Goal: Obtain resource: Download file/media

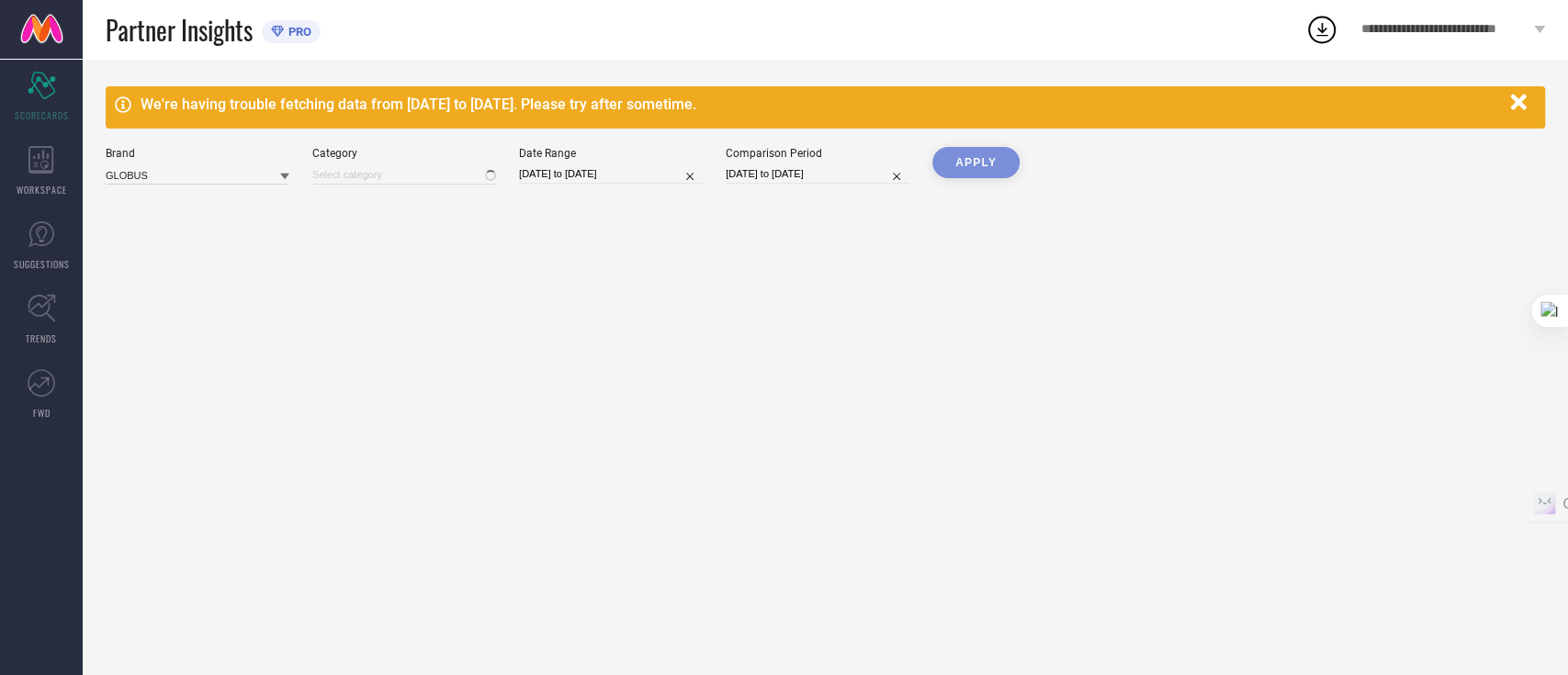
type input "All"
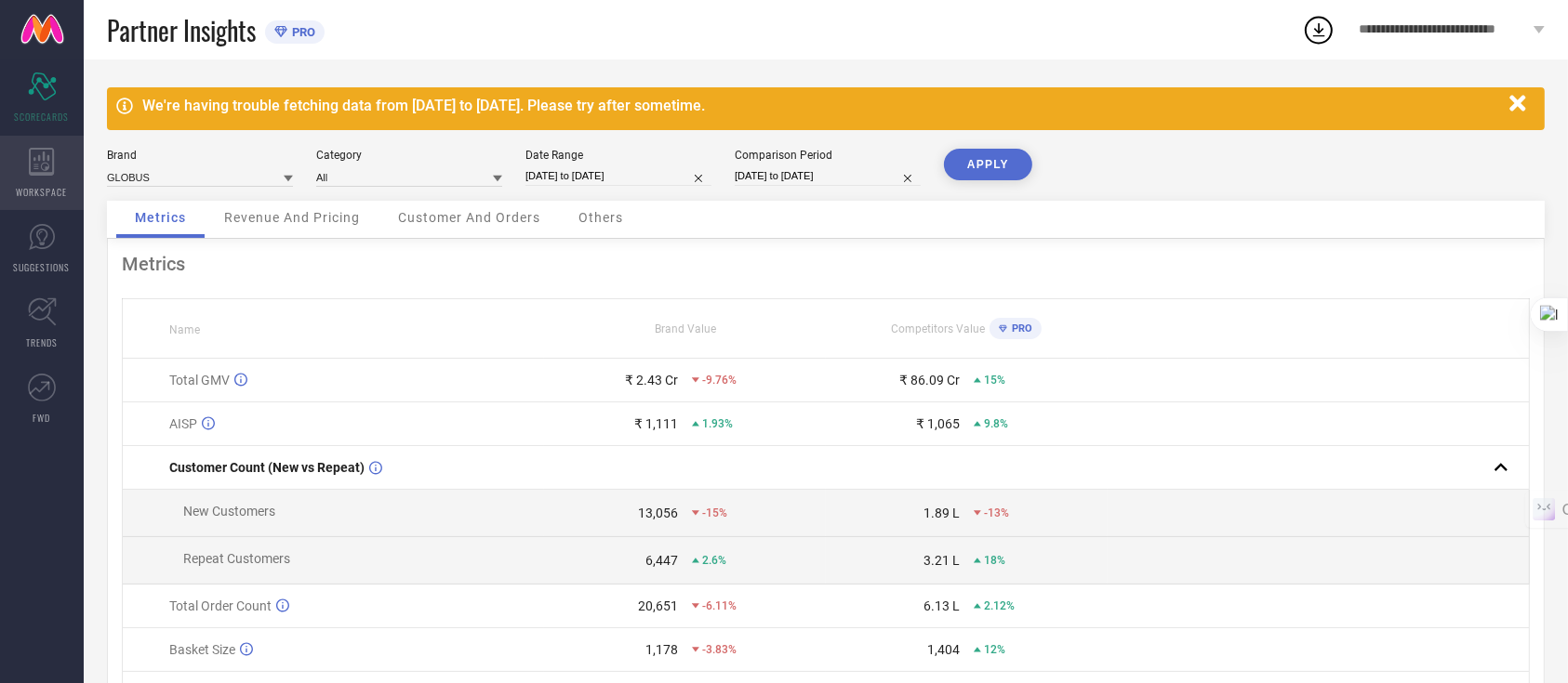
click at [5, 164] on div "WORKSPACE" at bounding box center [41, 172] width 83 height 74
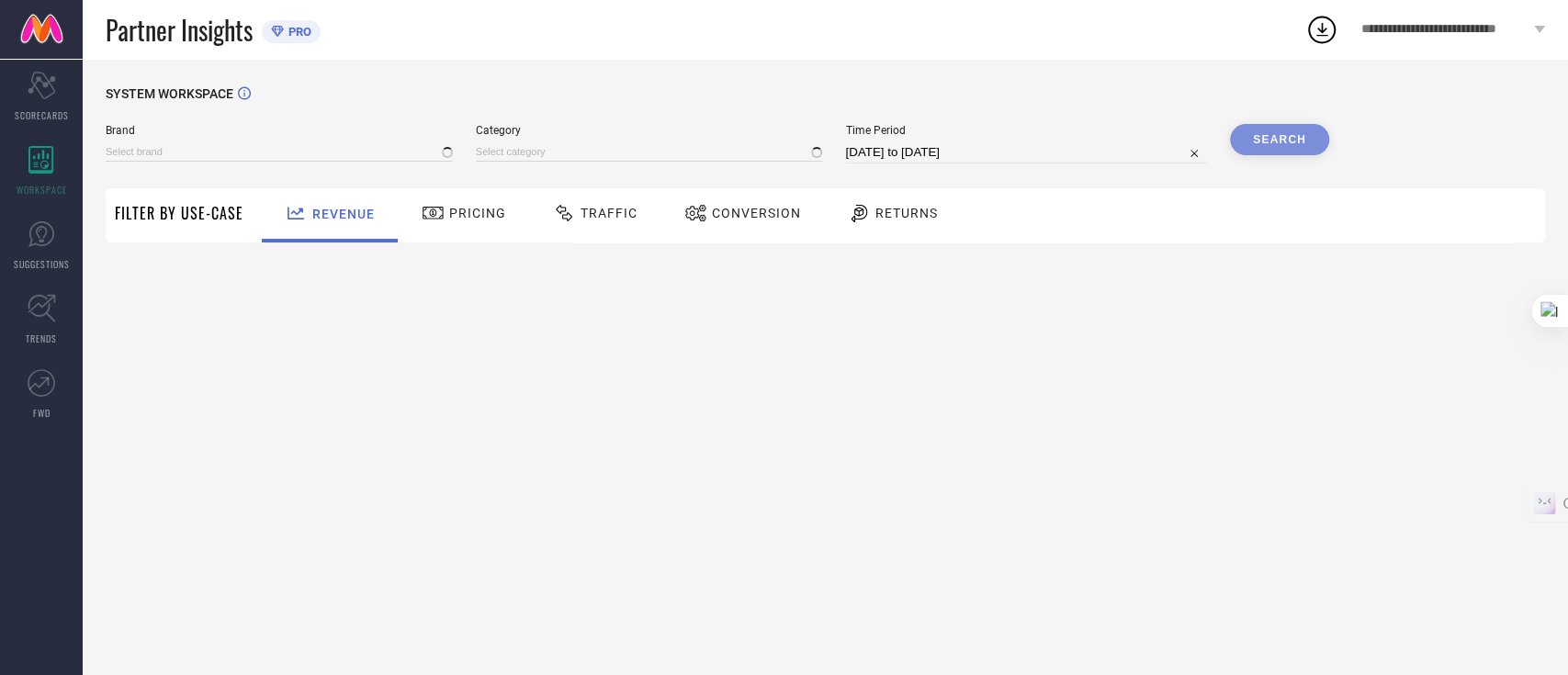
click at [603, 219] on span "Traffic" at bounding box center [609, 214] width 57 height 15
type input "GLOBUS"
type input "All"
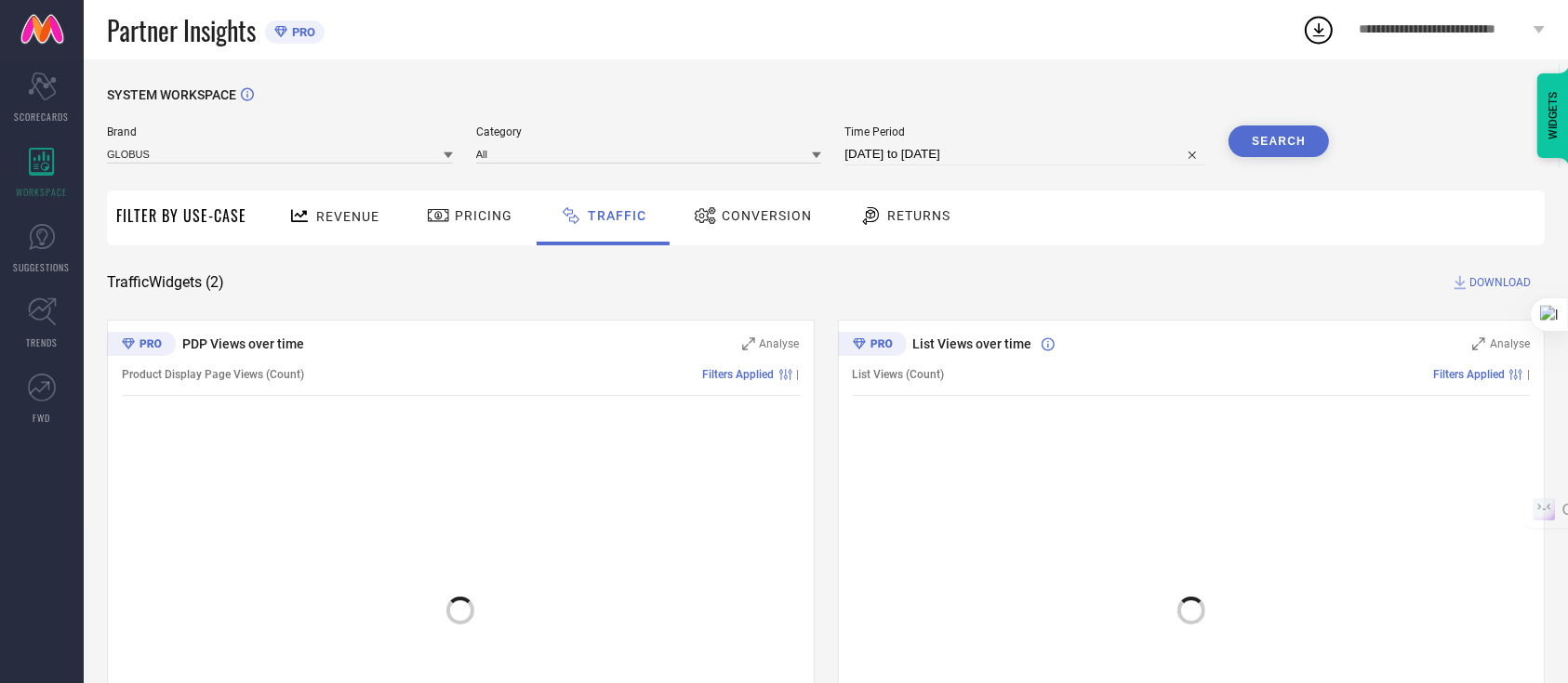
select select "7"
select select "2025"
select select "8"
select select "2025"
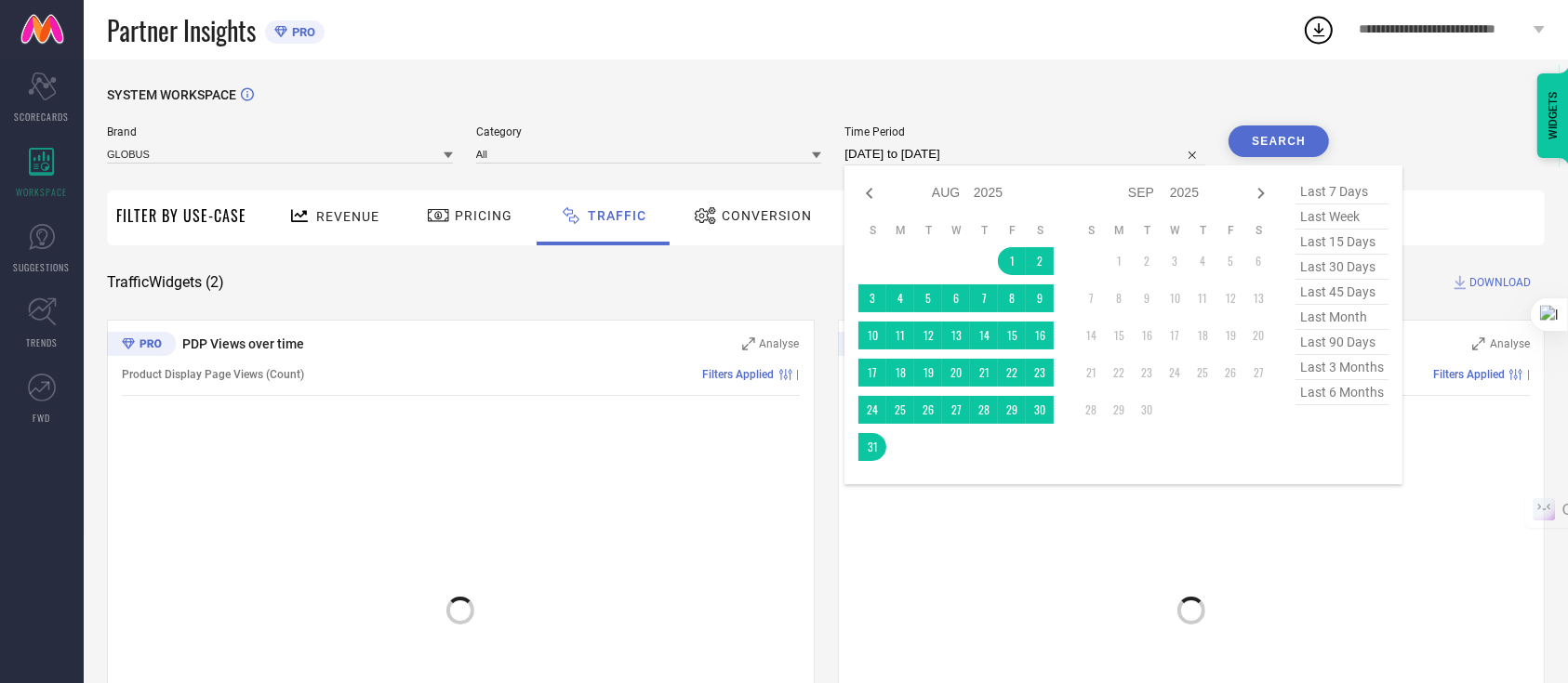
click at [940, 155] on input "[DATE] to [DATE]" at bounding box center [1024, 154] width 360 height 22
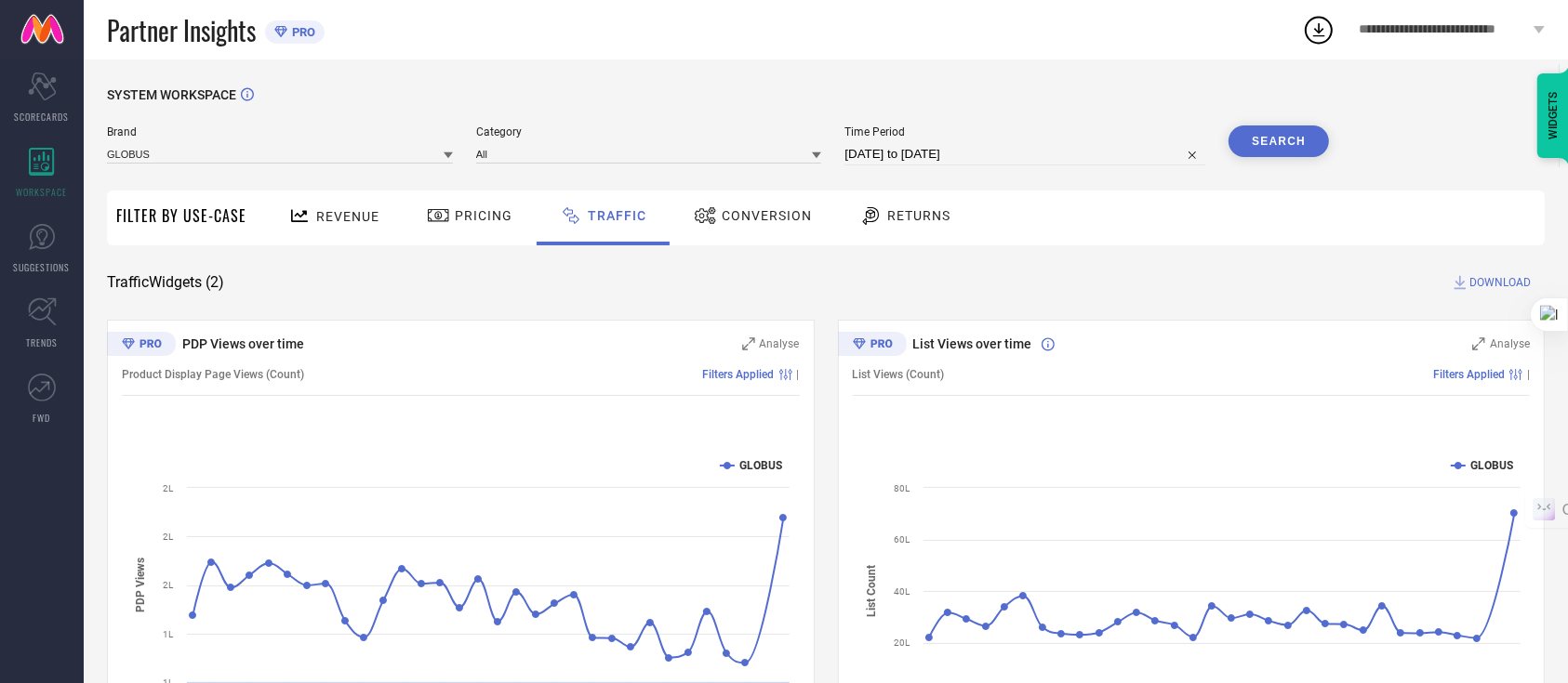
click at [1260, 153] on button "Search" at bounding box center [1278, 141] width 100 height 32
click at [1484, 276] on span "DOWNLOAD" at bounding box center [1501, 283] width 62 height 19
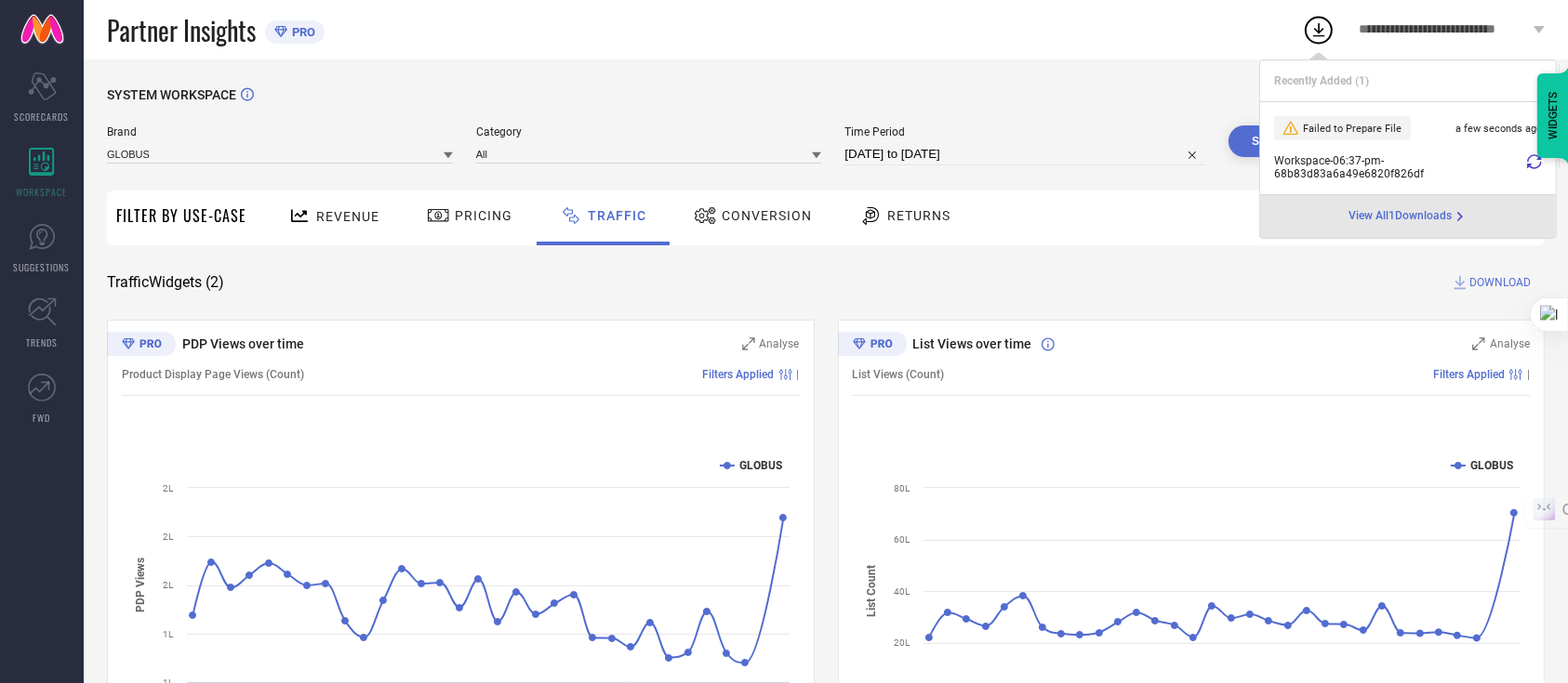
click at [1540, 160] on icon at bounding box center [1534, 162] width 15 height 15
click at [1529, 163] on icon at bounding box center [1534, 162] width 15 height 15
click at [1310, 34] on icon at bounding box center [1319, 30] width 34 height 34
click at [1124, 125] on span "Time Period" at bounding box center [1024, 132] width 360 height 13
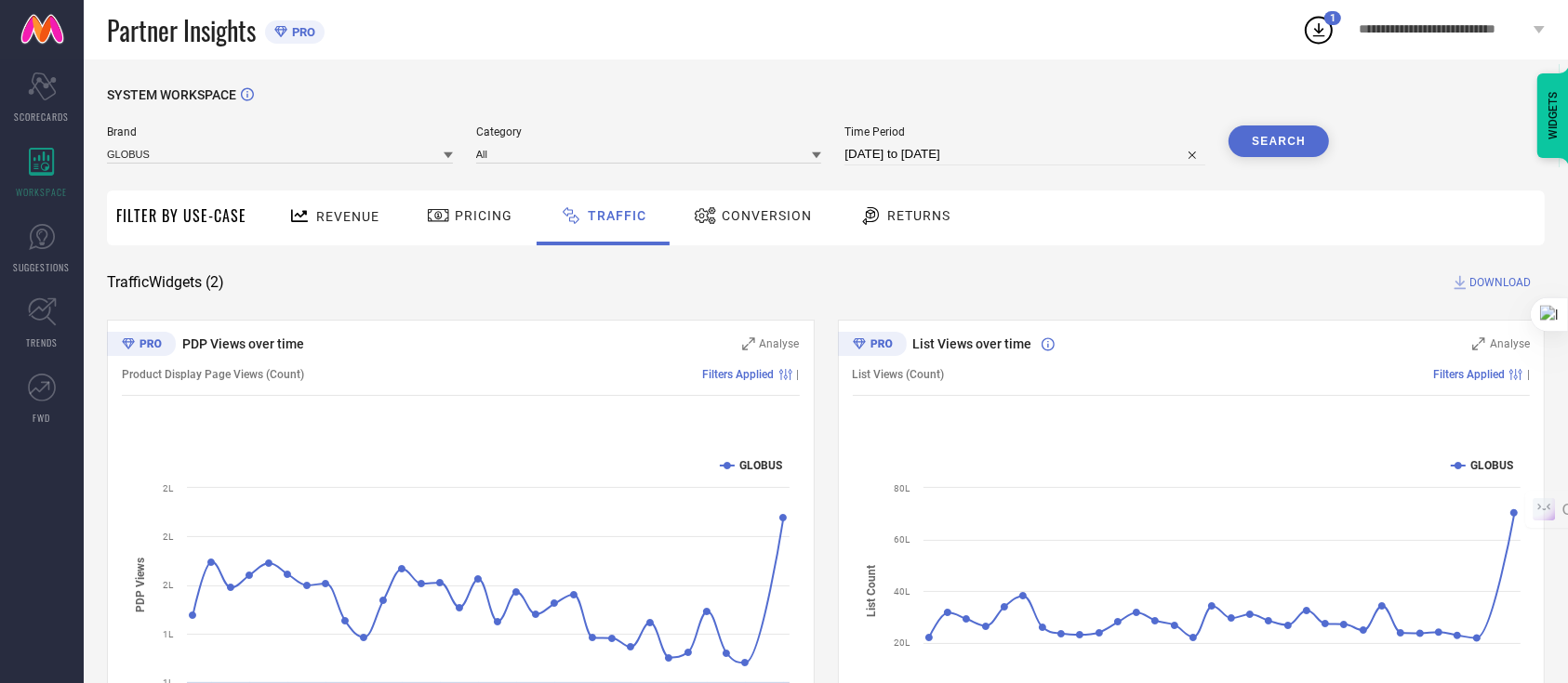
click at [1043, 143] on div "Time Period [DATE] to [DATE]" at bounding box center [1024, 145] width 360 height 40
click at [1005, 157] on input "[DATE] to [DATE]" at bounding box center [1024, 154] width 360 height 22
select select "7"
select select "2025"
select select "8"
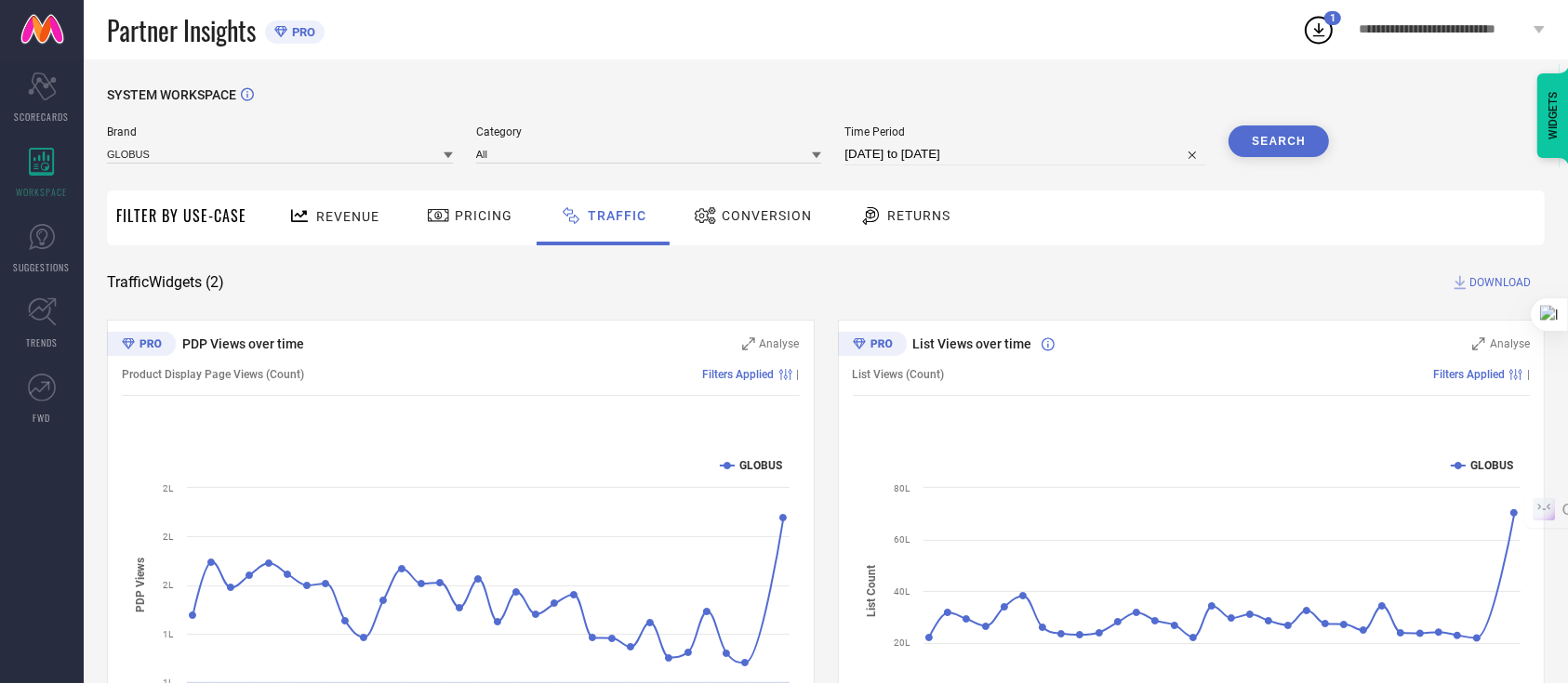
select select "2025"
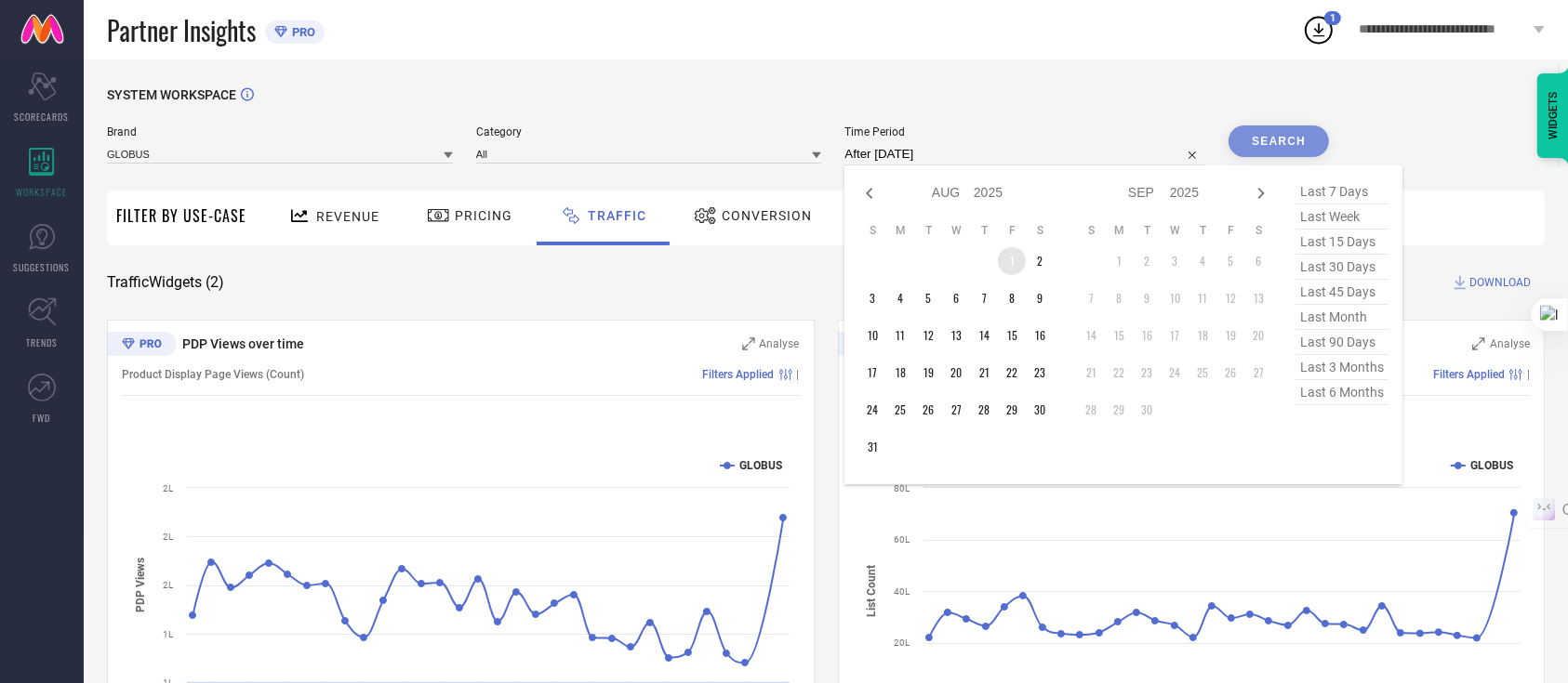
click at [1010, 264] on td "1" at bounding box center [1012, 261] width 28 height 28
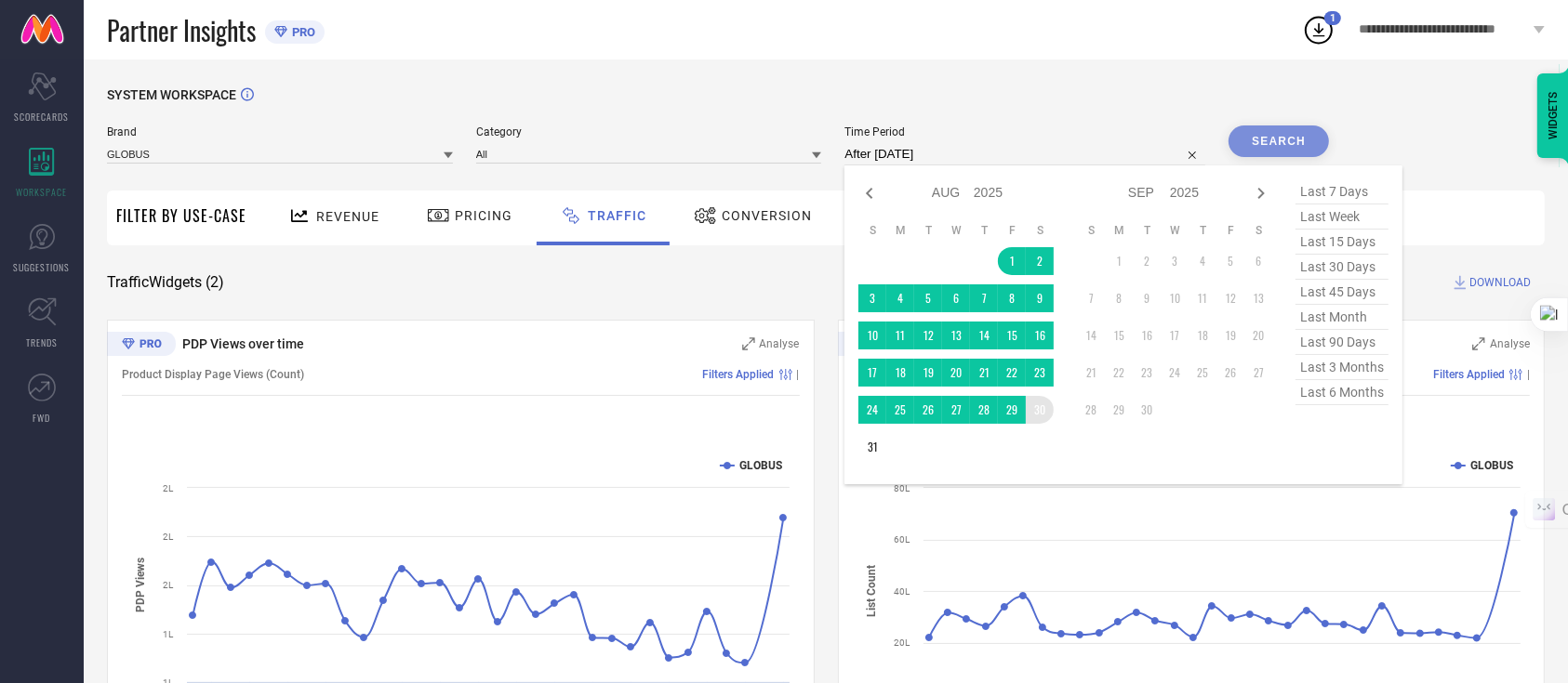
type input "[DATE] to [DATE]"
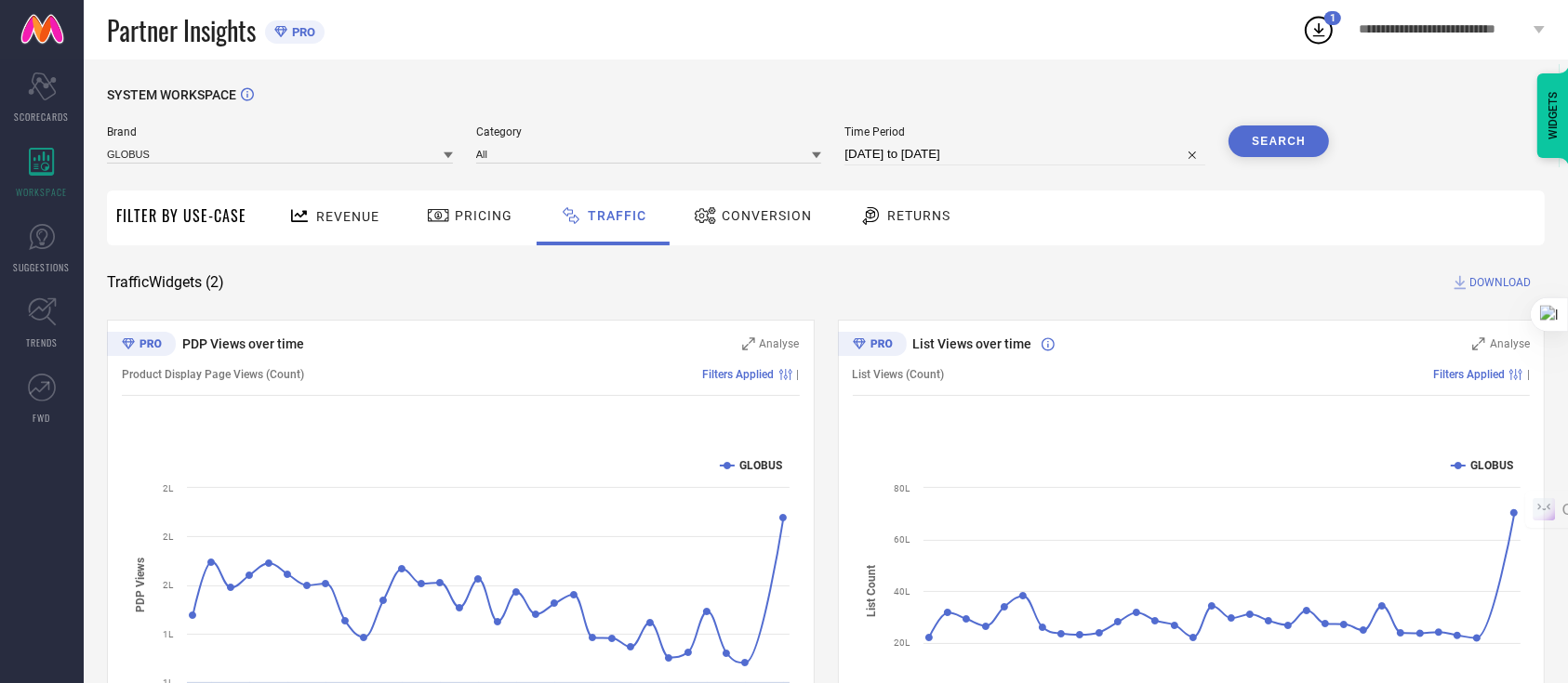
click at [1309, 141] on button "Search" at bounding box center [1278, 141] width 100 height 32
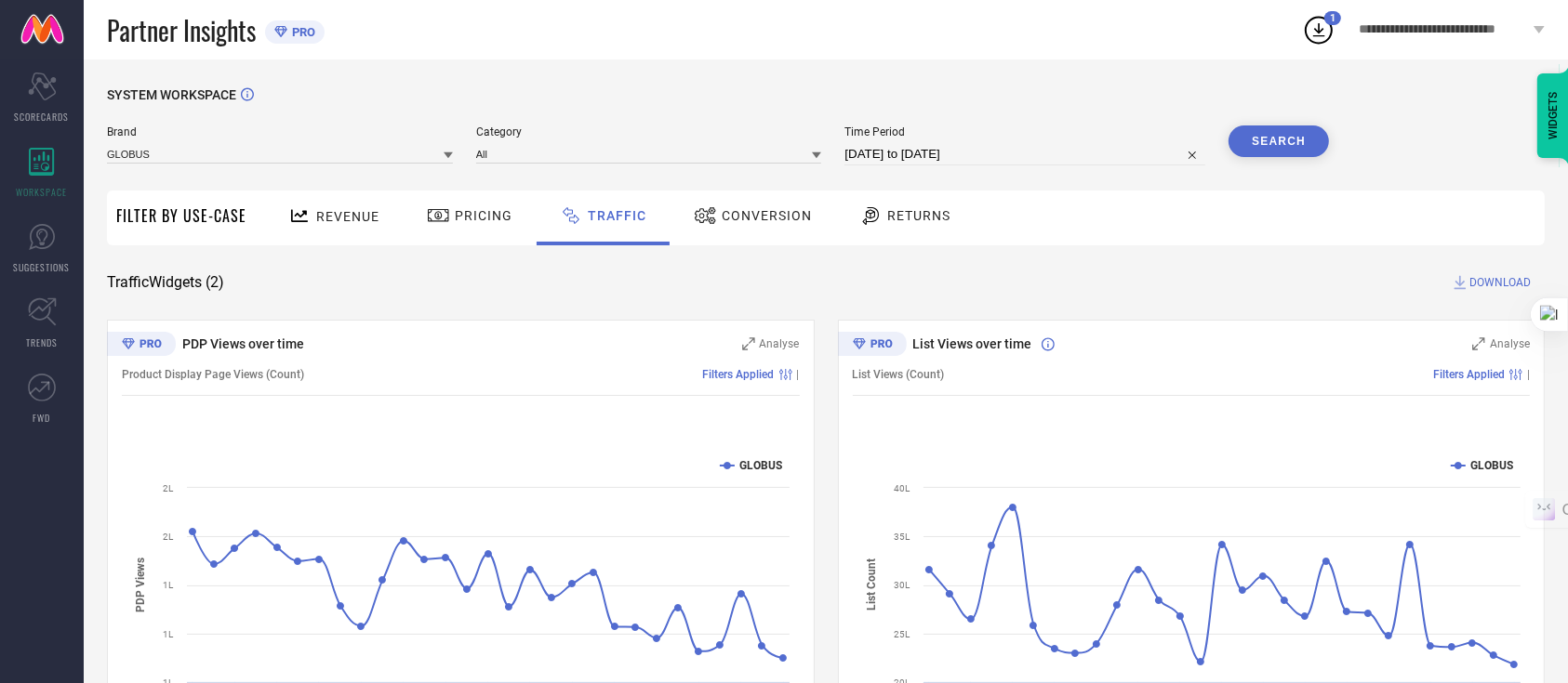
click at [1504, 287] on span "DOWNLOAD" at bounding box center [1501, 283] width 62 height 19
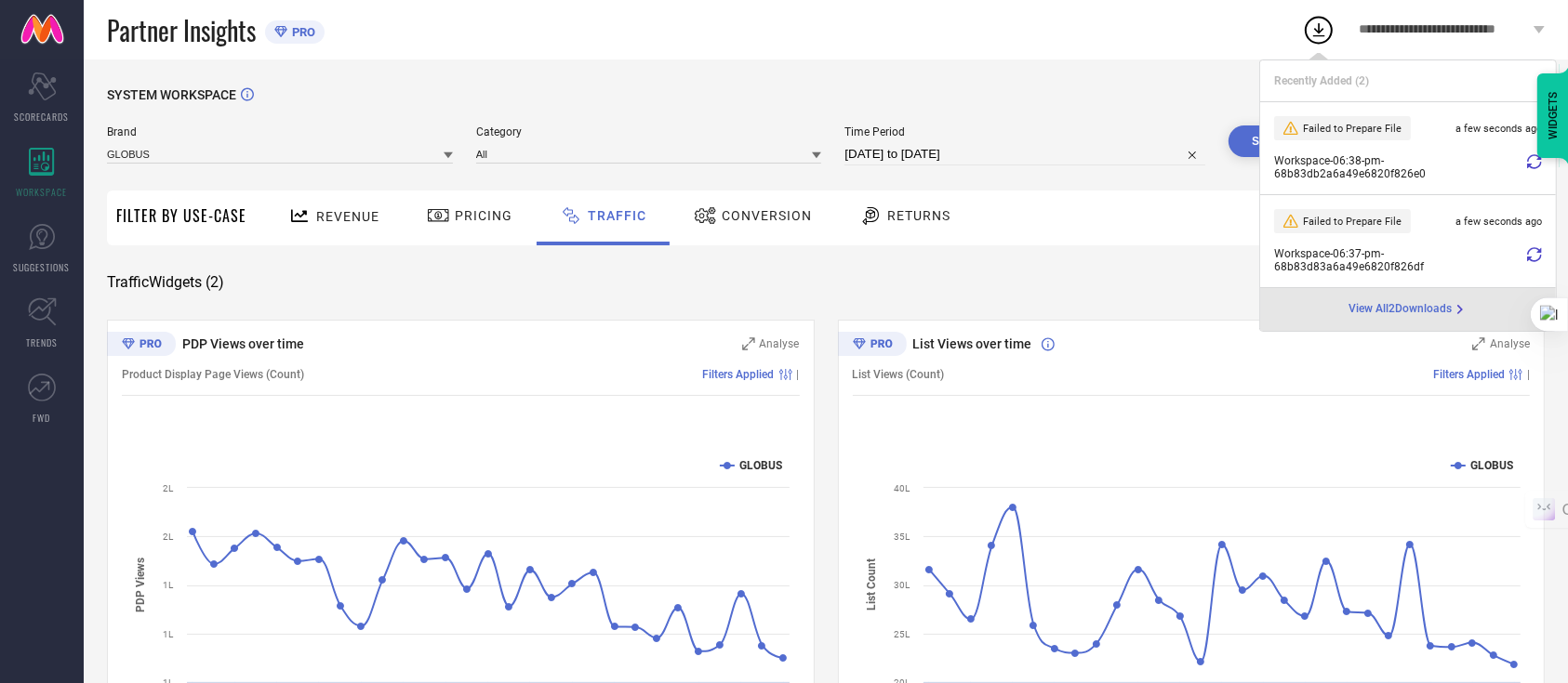
click at [1532, 164] on icon at bounding box center [1534, 162] width 15 height 15
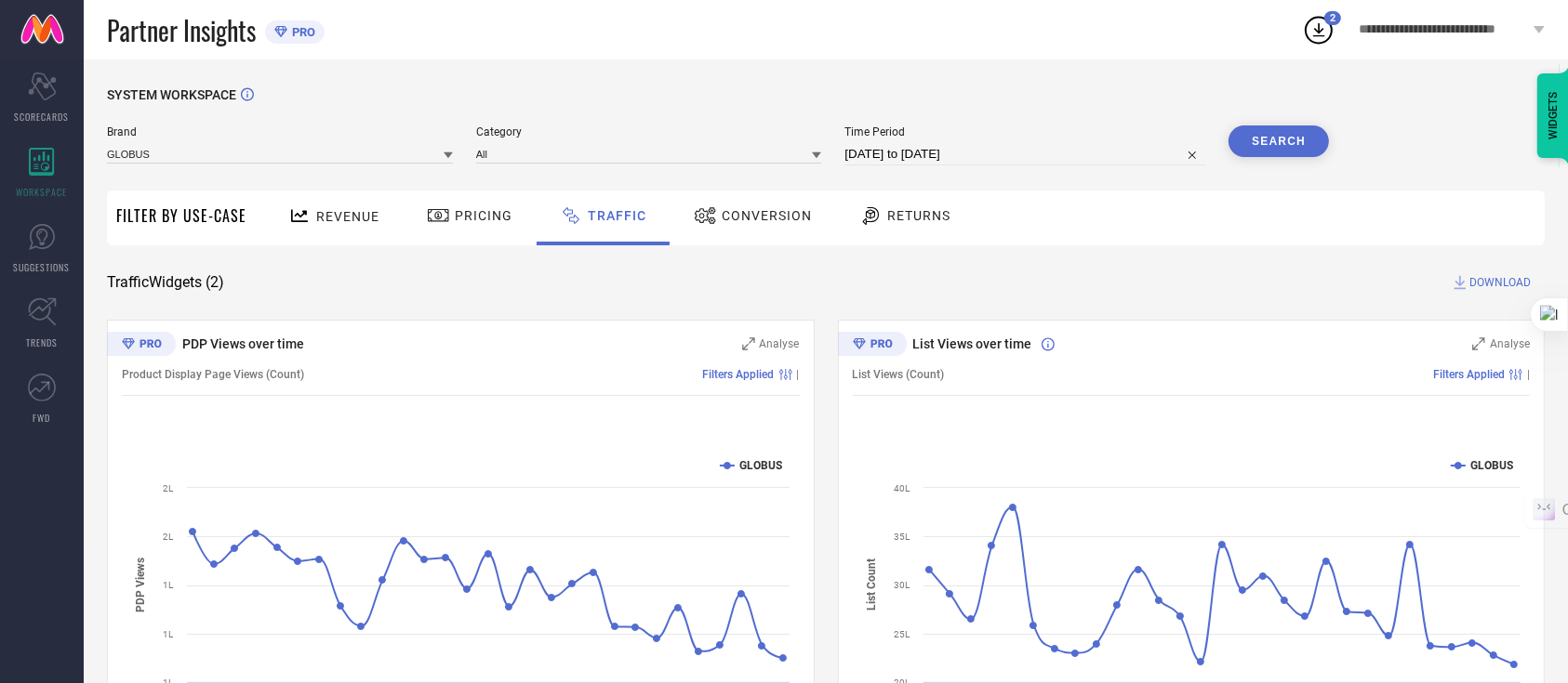
click at [1316, 36] on icon at bounding box center [1319, 30] width 12 height 14
click at [1326, 30] on icon at bounding box center [1319, 30] width 34 height 34
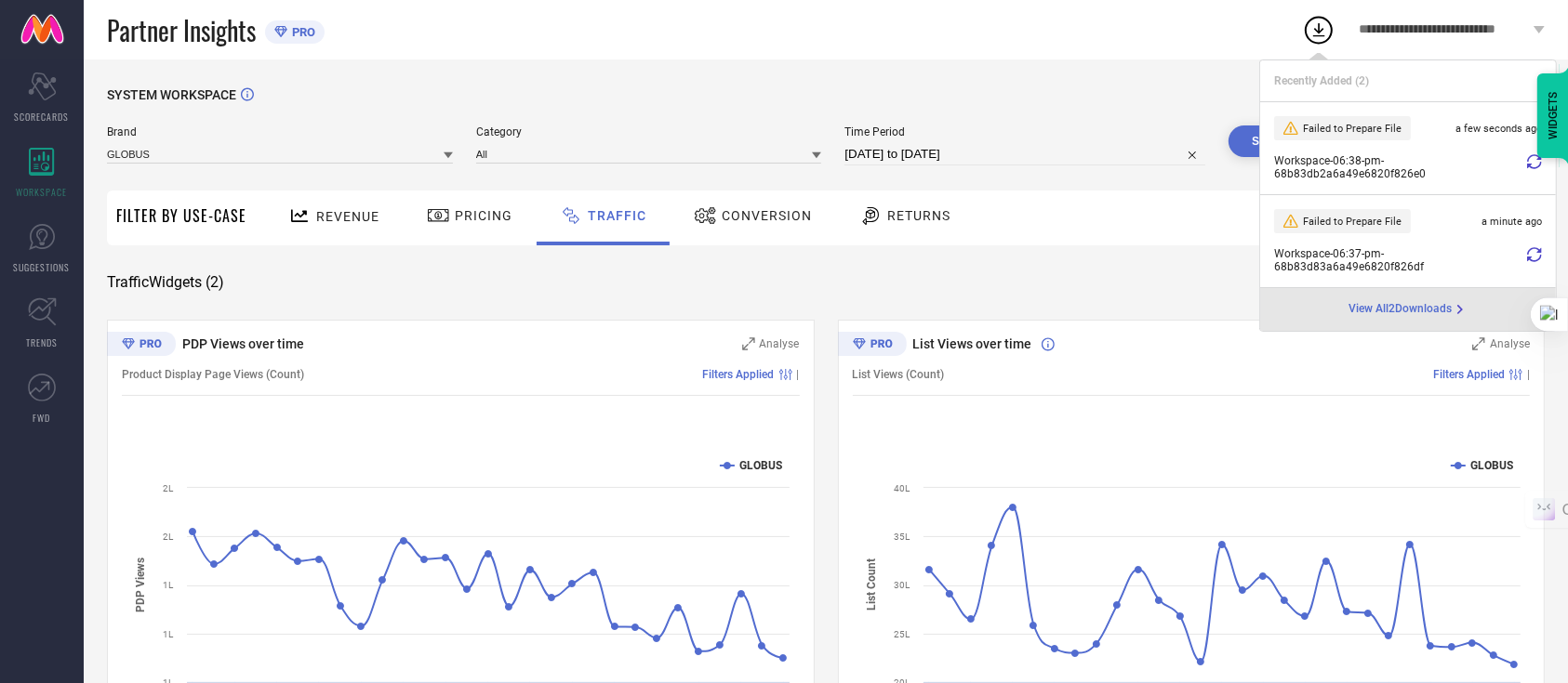
click at [916, 141] on div "Time Period [DATE] to [DATE]" at bounding box center [1024, 145] width 360 height 40
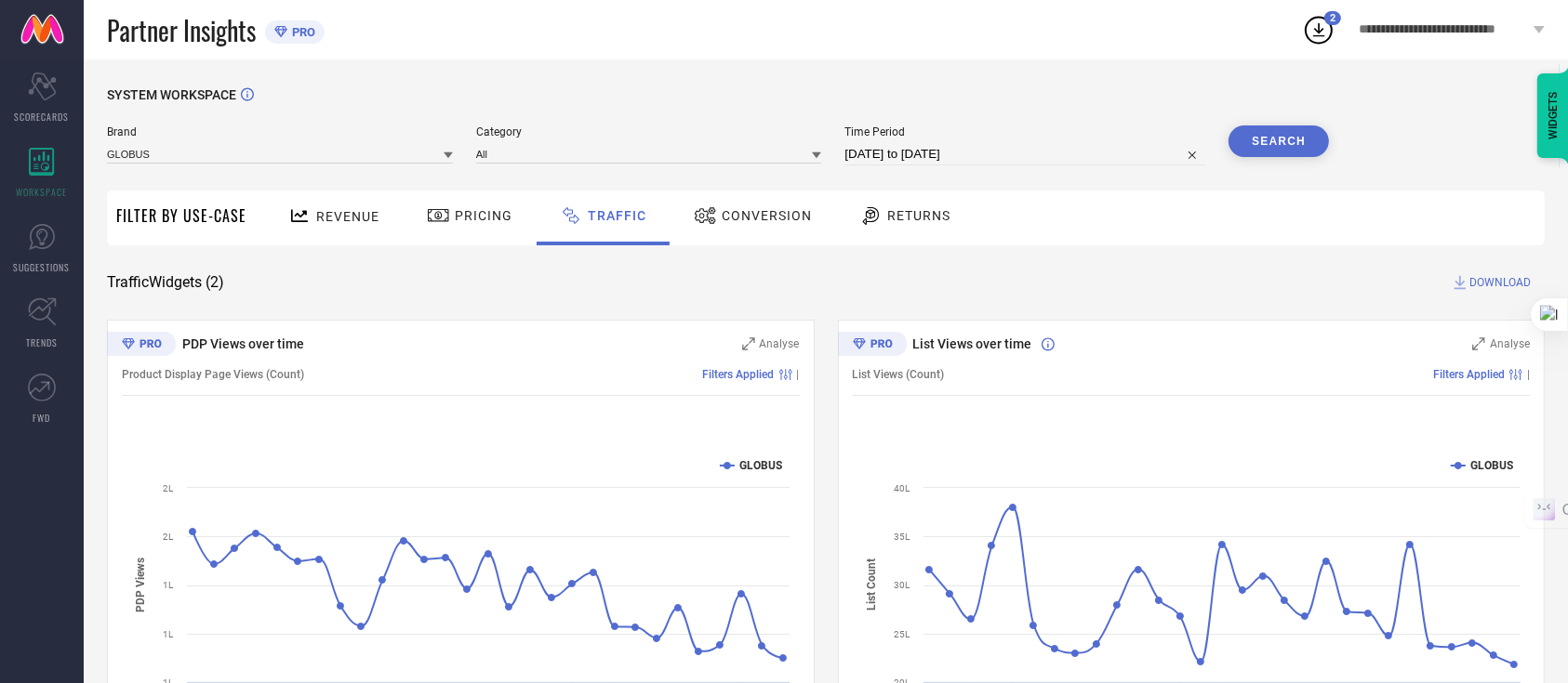
select select "7"
select select "2025"
select select "8"
select select "2025"
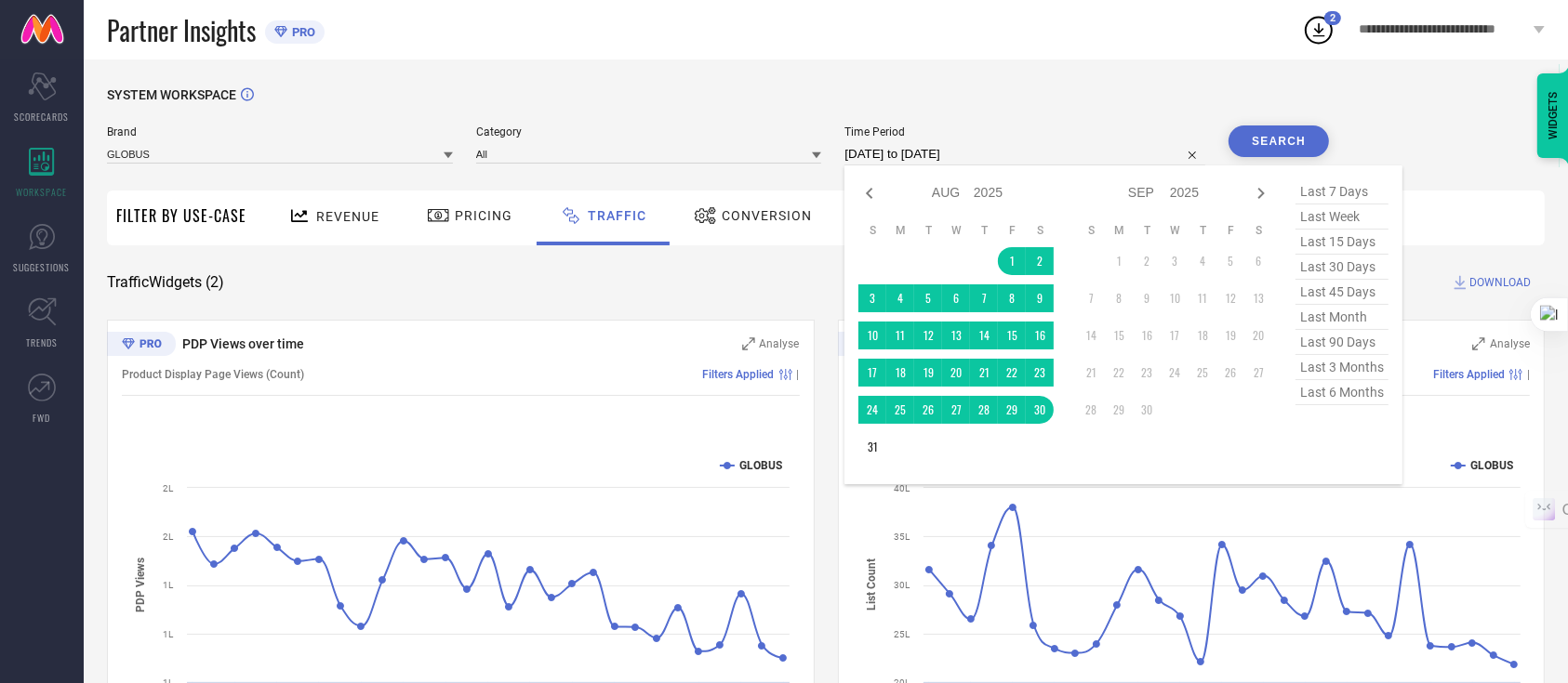
click at [923, 163] on input "[DATE] to [DATE]" at bounding box center [1024, 154] width 360 height 22
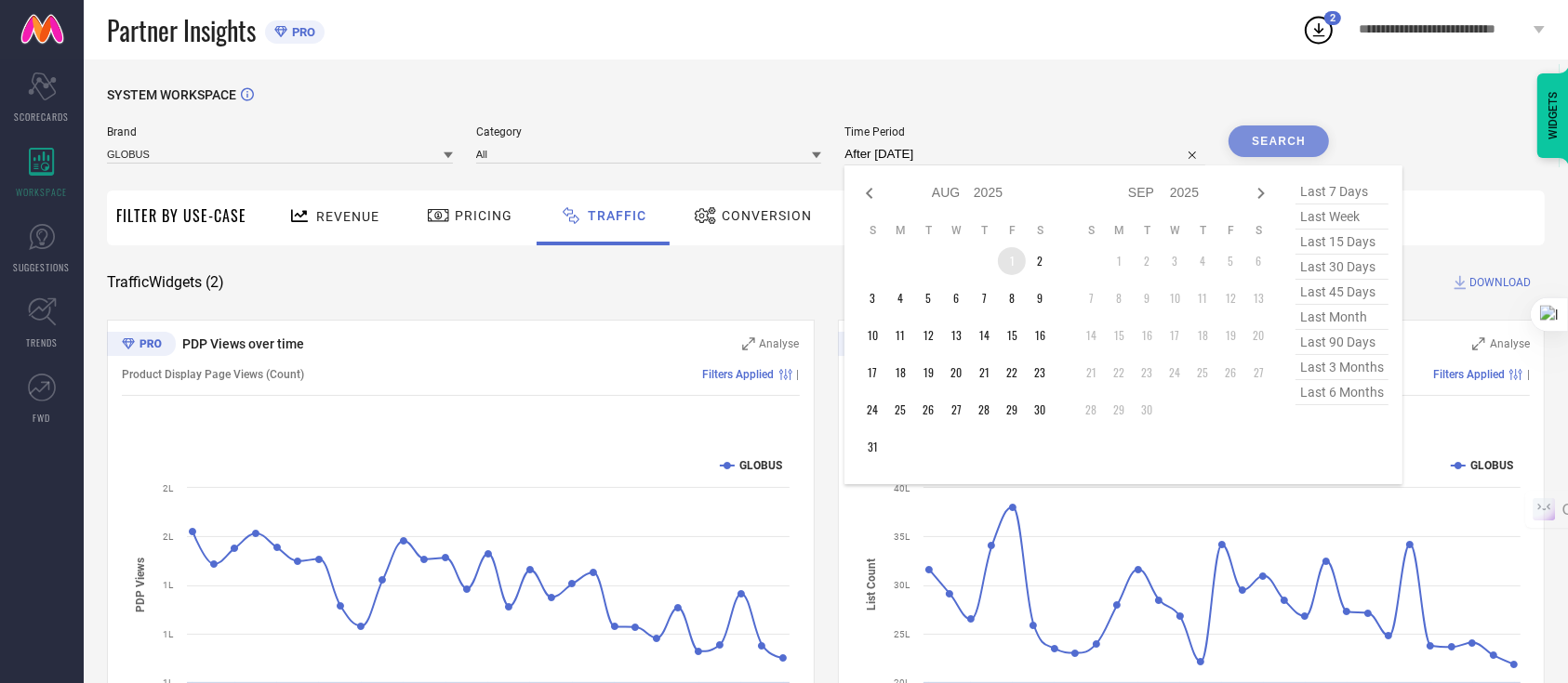
click at [1004, 249] on td "1" at bounding box center [1012, 261] width 28 height 28
type input "[DATE] to [DATE]"
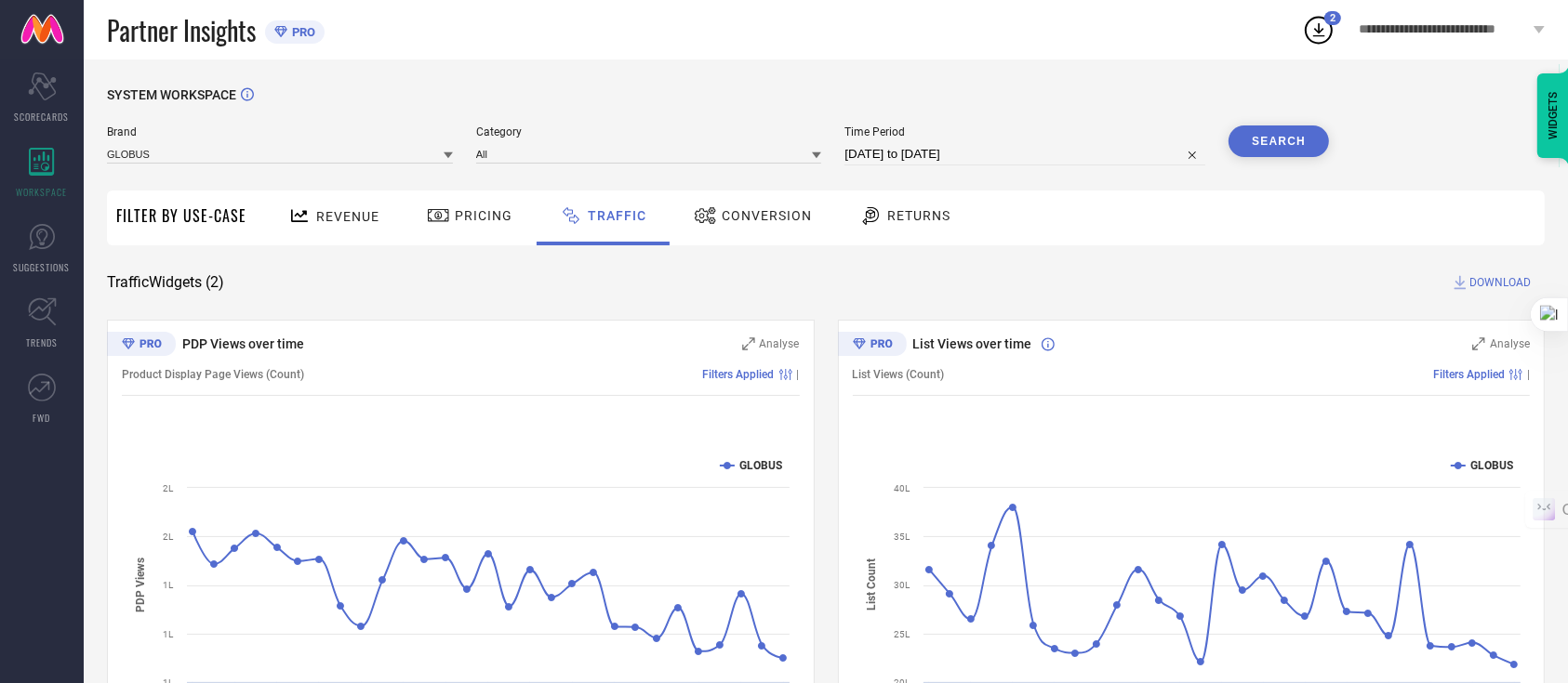
click at [1297, 148] on button "Search" at bounding box center [1278, 141] width 100 height 32
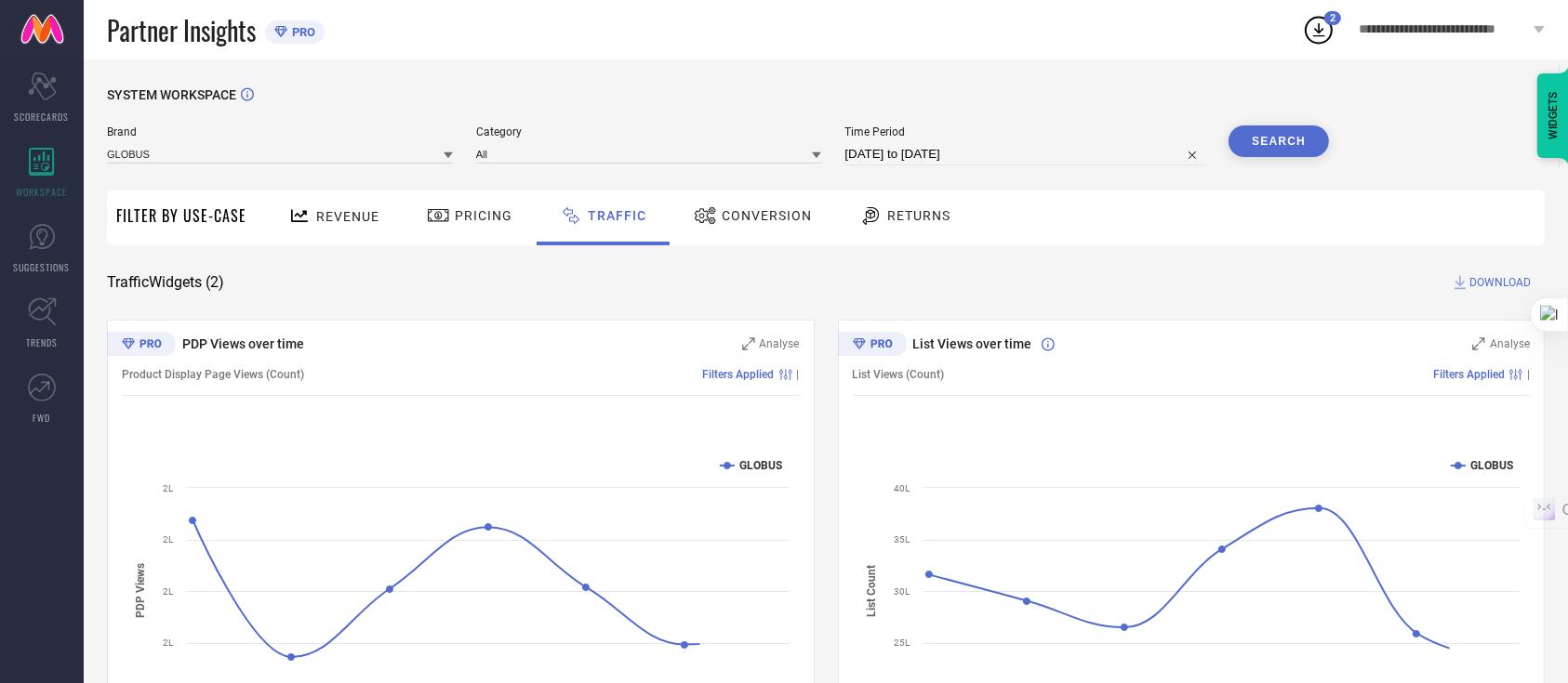
click at [1489, 283] on span "DOWNLOAD" at bounding box center [1501, 283] width 62 height 19
click at [1316, 18] on circle at bounding box center [1319, 31] width 26 height 26
click at [1214, 103] on div "SYSTEM WORKSPACE" at bounding box center [826, 106] width 1438 height 38
select select "7"
select select "2025"
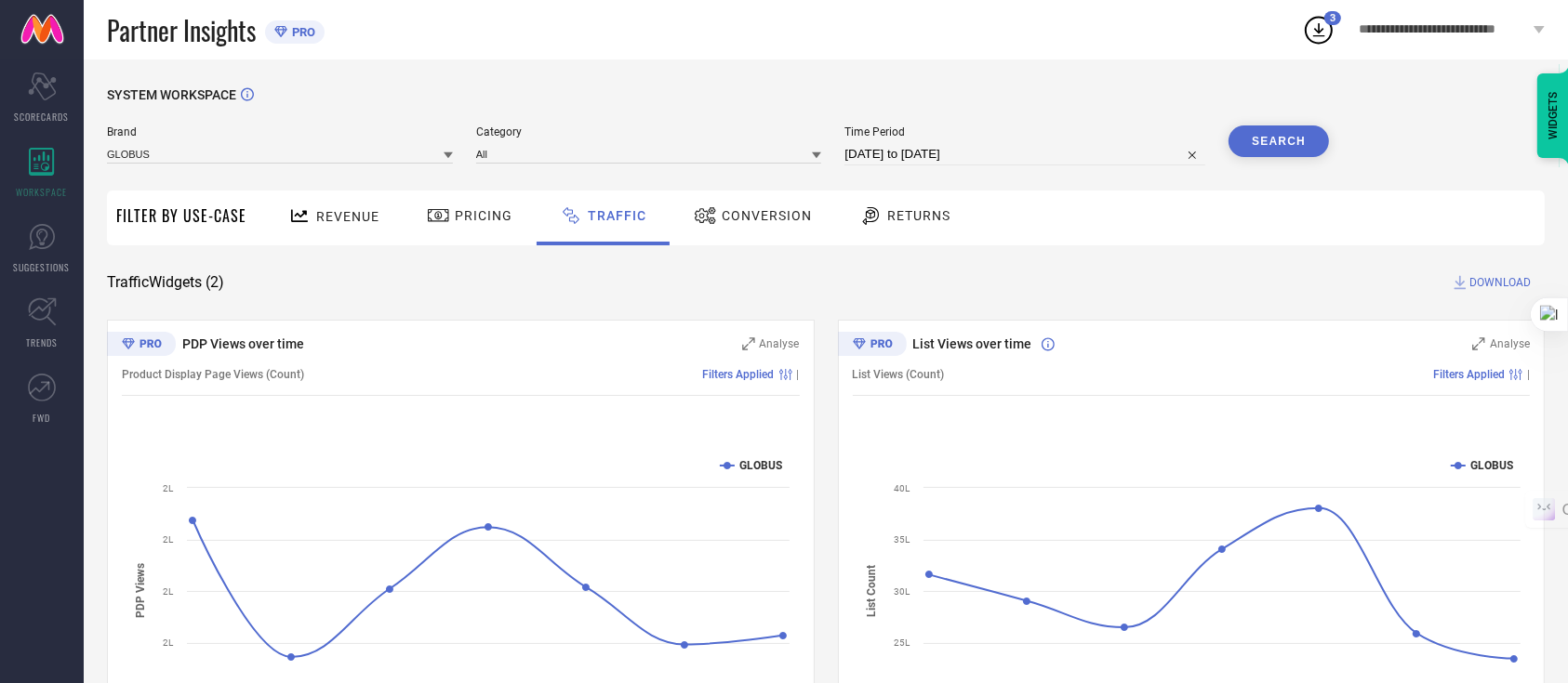
select select "8"
select select "2025"
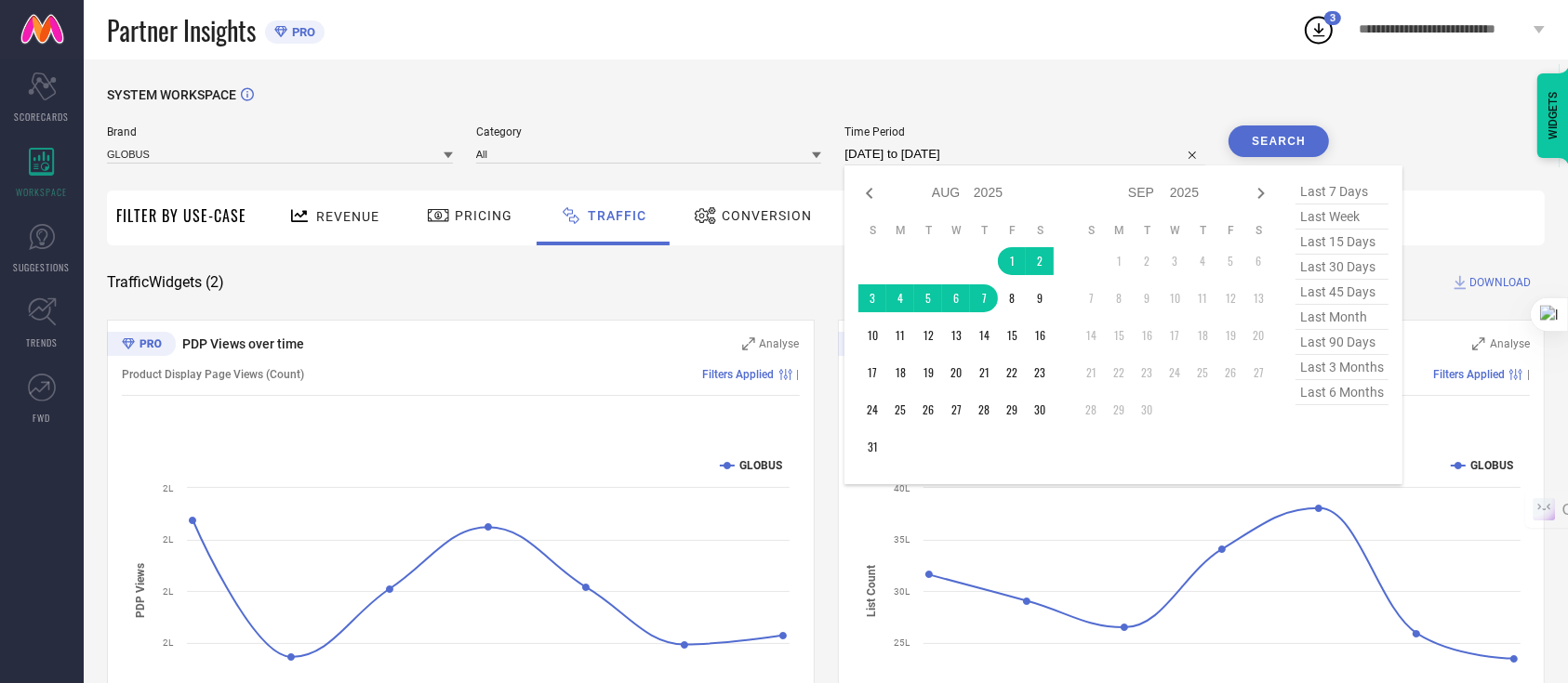
click at [1106, 153] on input "[DATE] to [DATE]" at bounding box center [1024, 154] width 360 height 22
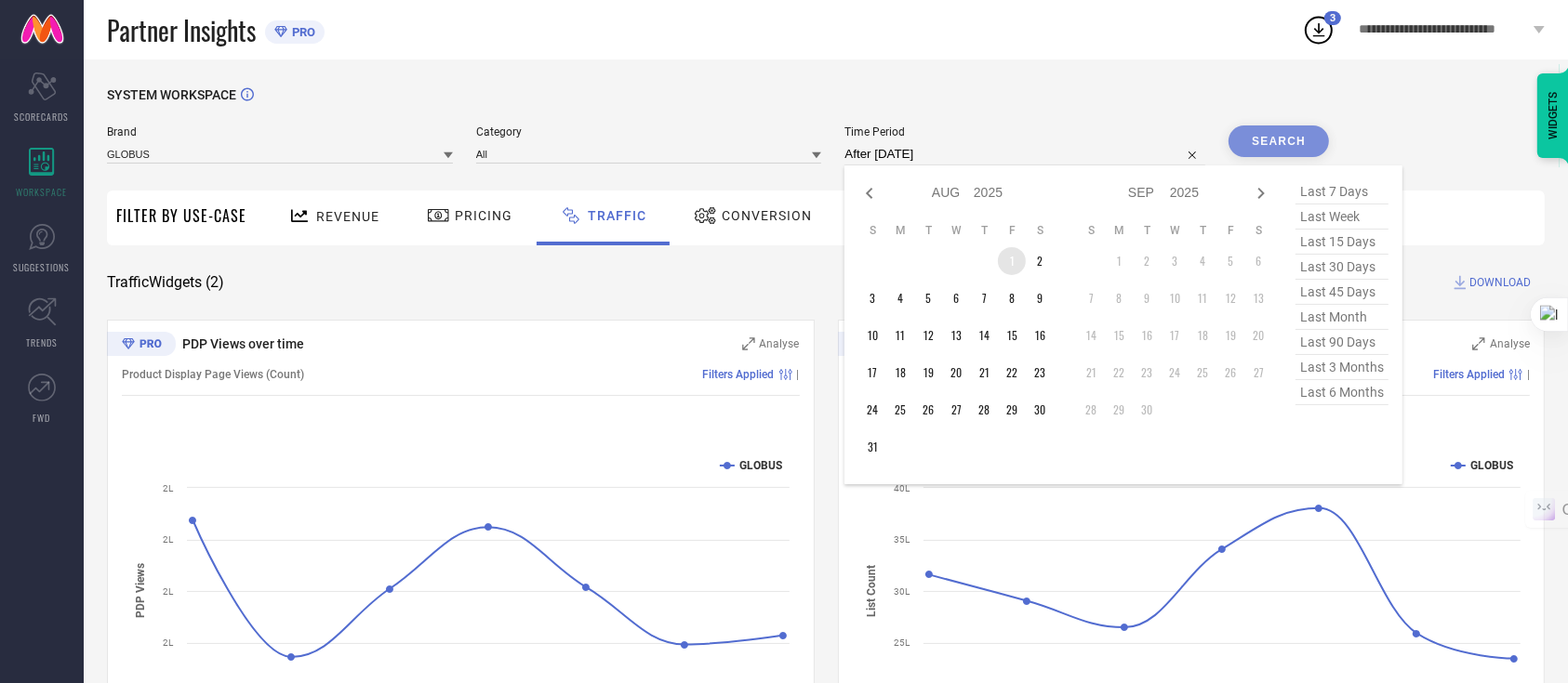
click at [1004, 270] on td "1" at bounding box center [1012, 261] width 28 height 28
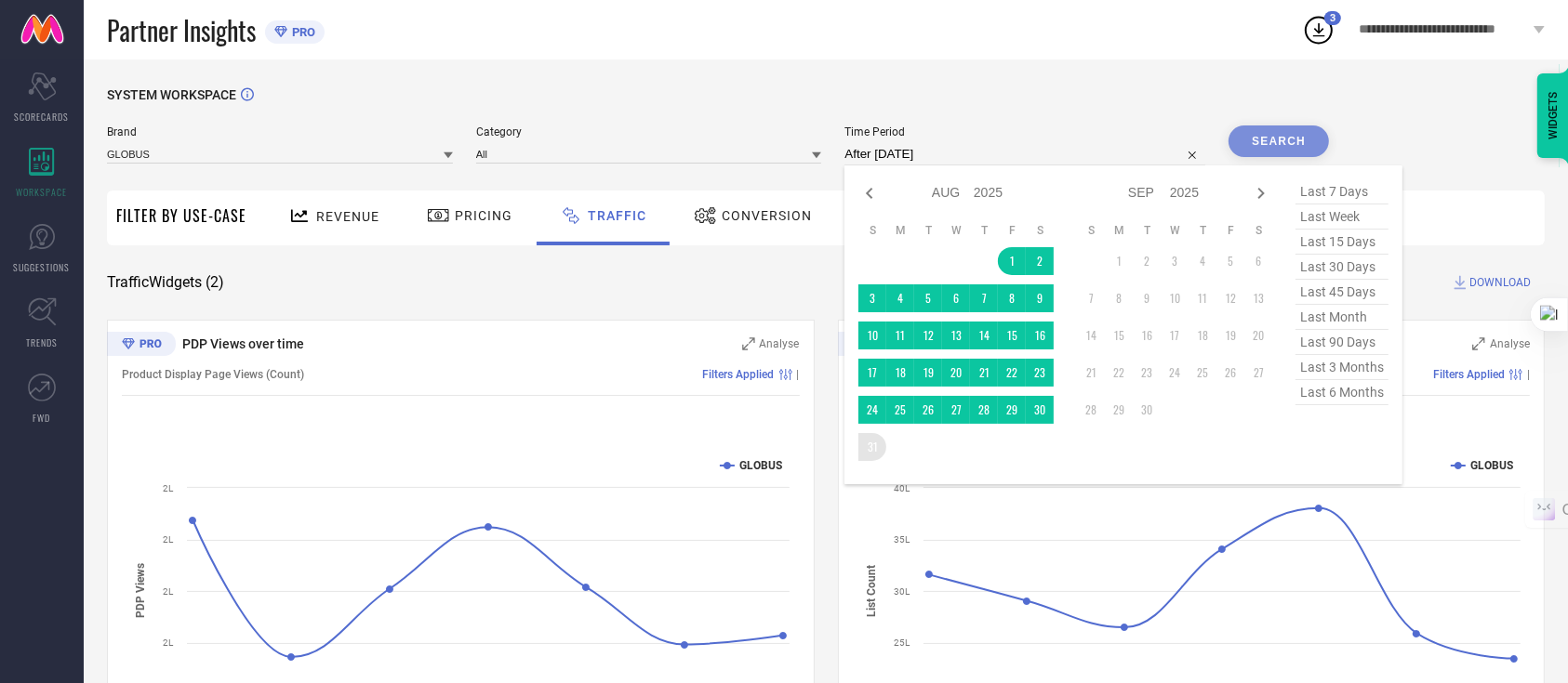
type input "[DATE] to [DATE]"
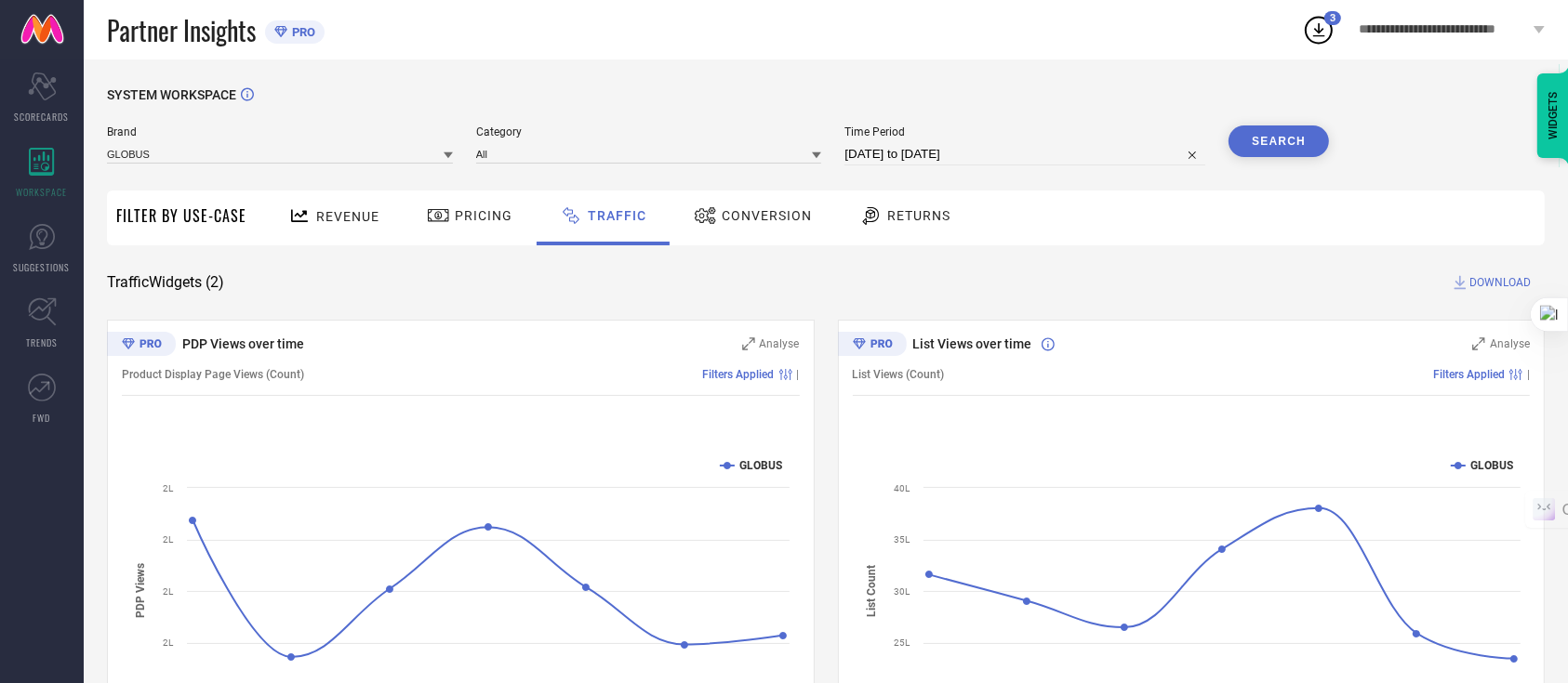
click at [1270, 154] on button "Search" at bounding box center [1278, 141] width 100 height 32
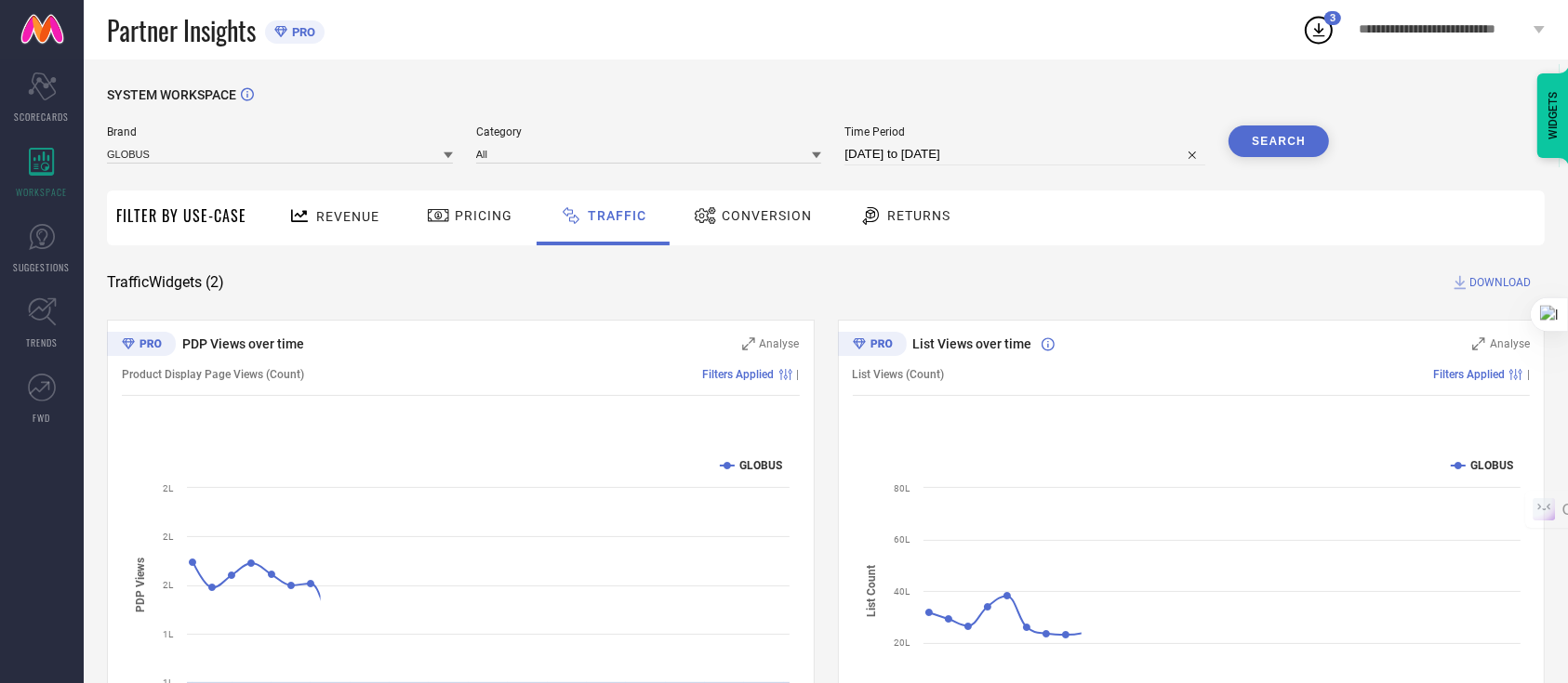
click at [1484, 279] on span "DOWNLOAD" at bounding box center [1501, 283] width 62 height 19
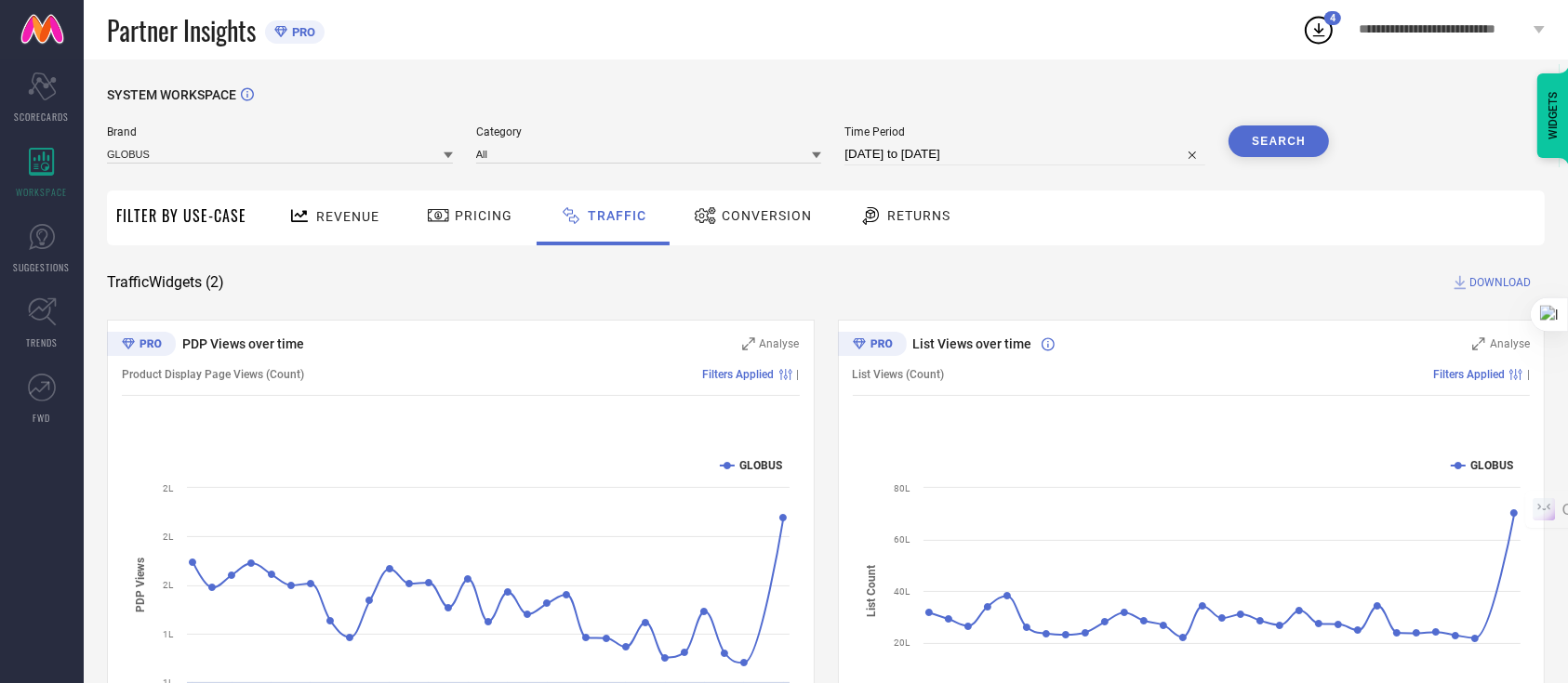
click at [1486, 279] on span "DOWNLOAD" at bounding box center [1501, 283] width 62 height 19
click at [1320, 33] on icon at bounding box center [1319, 30] width 12 height 14
click at [1185, 274] on div "Traffic Widgets ( 2 ) DOWNLOAD" at bounding box center [826, 283] width 1438 height 19
click at [1477, 280] on span "DOWNLOAD" at bounding box center [1501, 283] width 62 height 19
click at [1015, 81] on div "SYSTEM WORKSPACE Brand GLOBUS Category All Time Period [DATE] to [DATE] Search …" at bounding box center [826, 436] width 1485 height 753
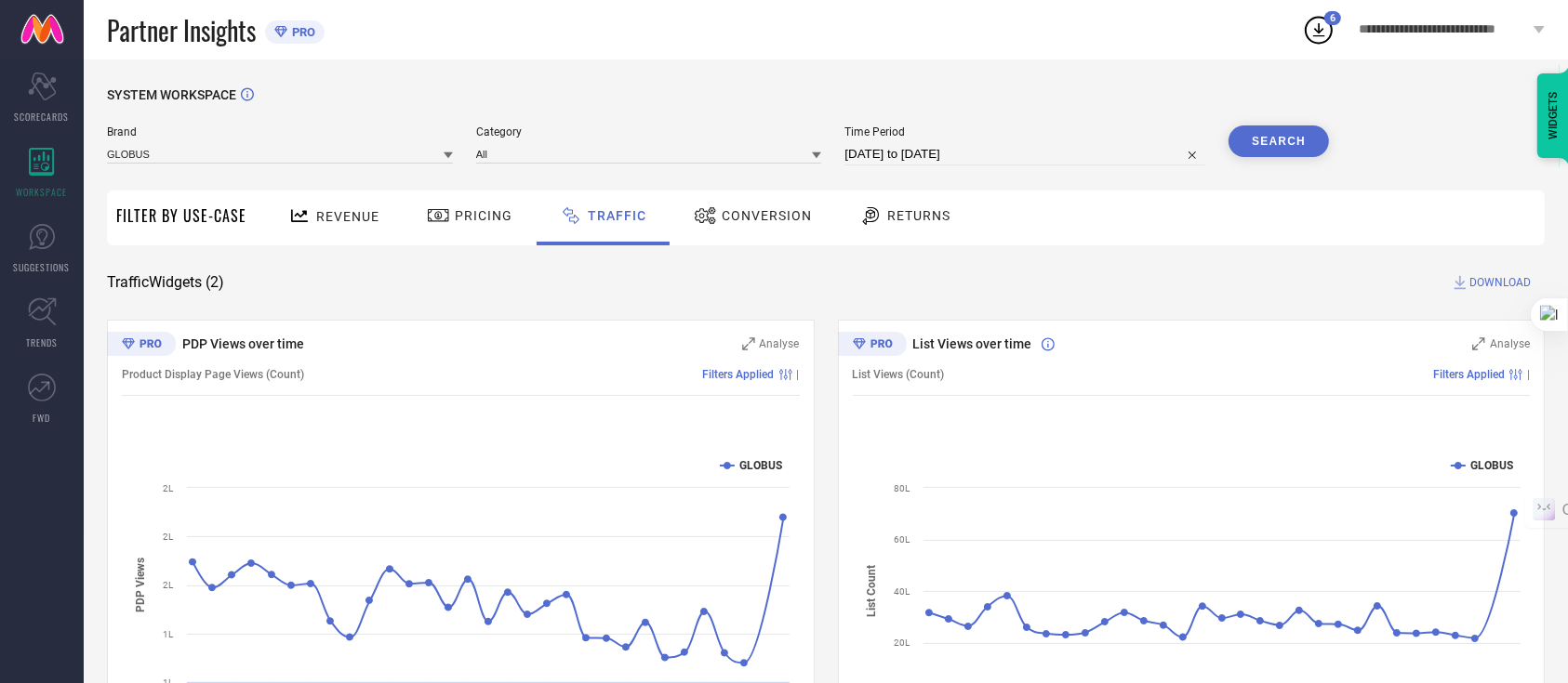
click at [1312, 32] on icon at bounding box center [1319, 30] width 34 height 34
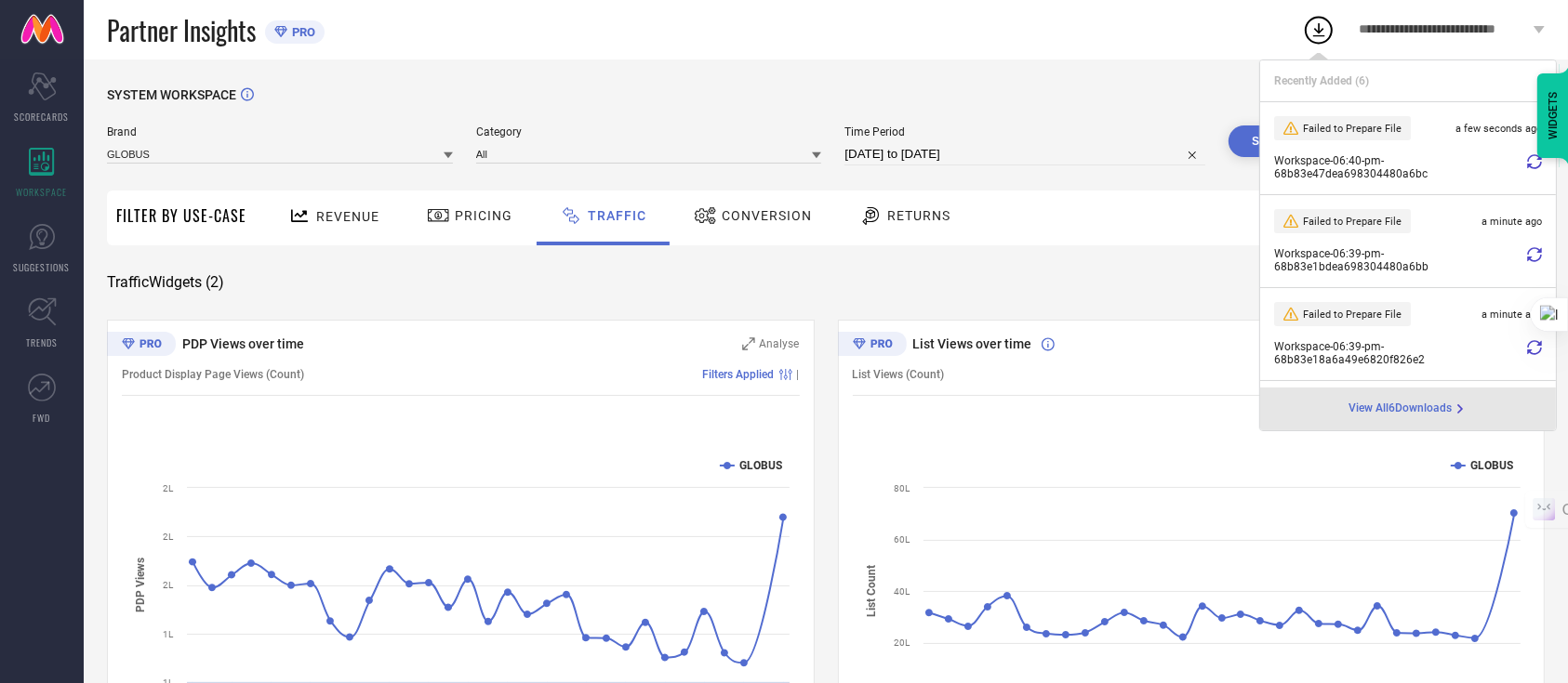
click at [1149, 83] on div "SYSTEM WORKSPACE Brand GLOBUS Category All Time Period [DATE] to [DATE] Search …" at bounding box center [826, 436] width 1485 height 753
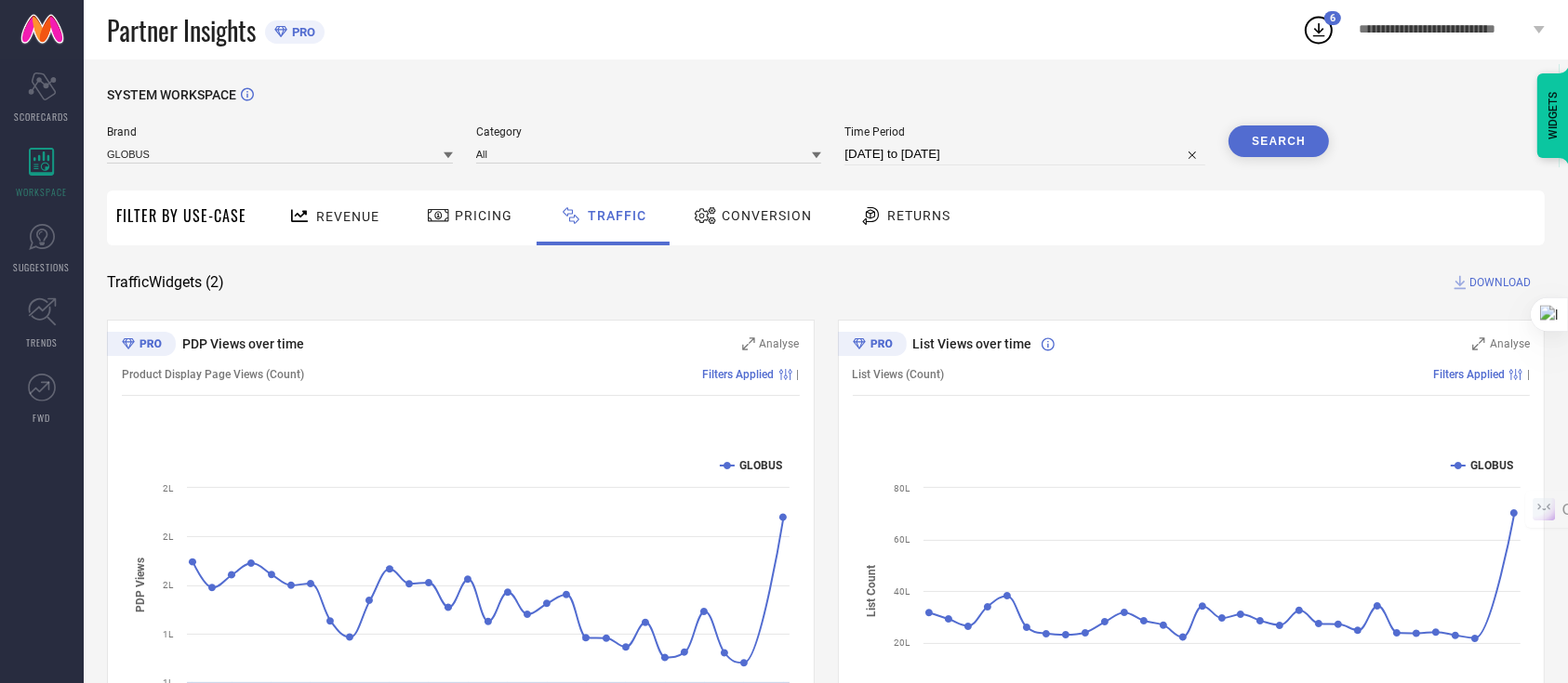
click at [966, 160] on input "[DATE] to [DATE]" at bounding box center [1024, 154] width 360 height 22
select select "7"
select select "2025"
select select "8"
select select "2025"
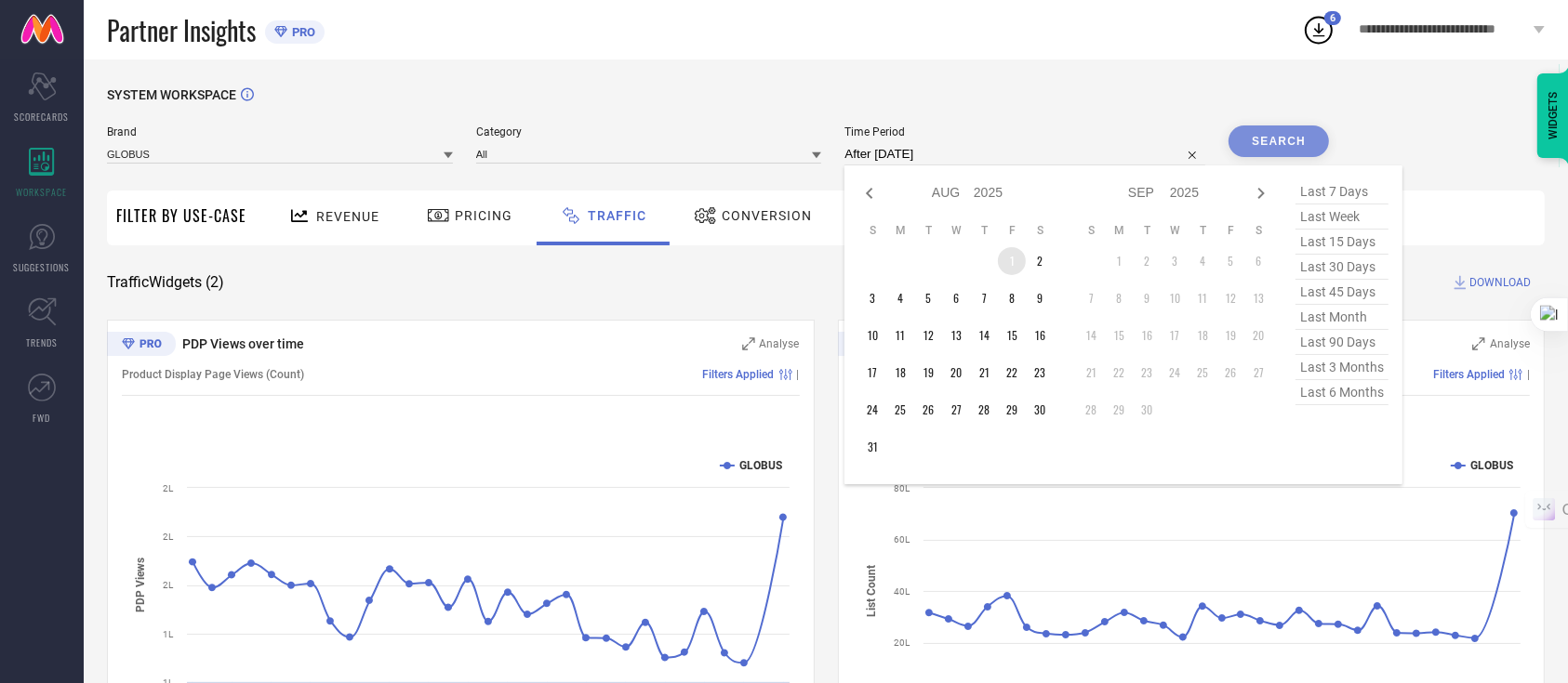
click at [1002, 262] on td "1" at bounding box center [1012, 261] width 28 height 28
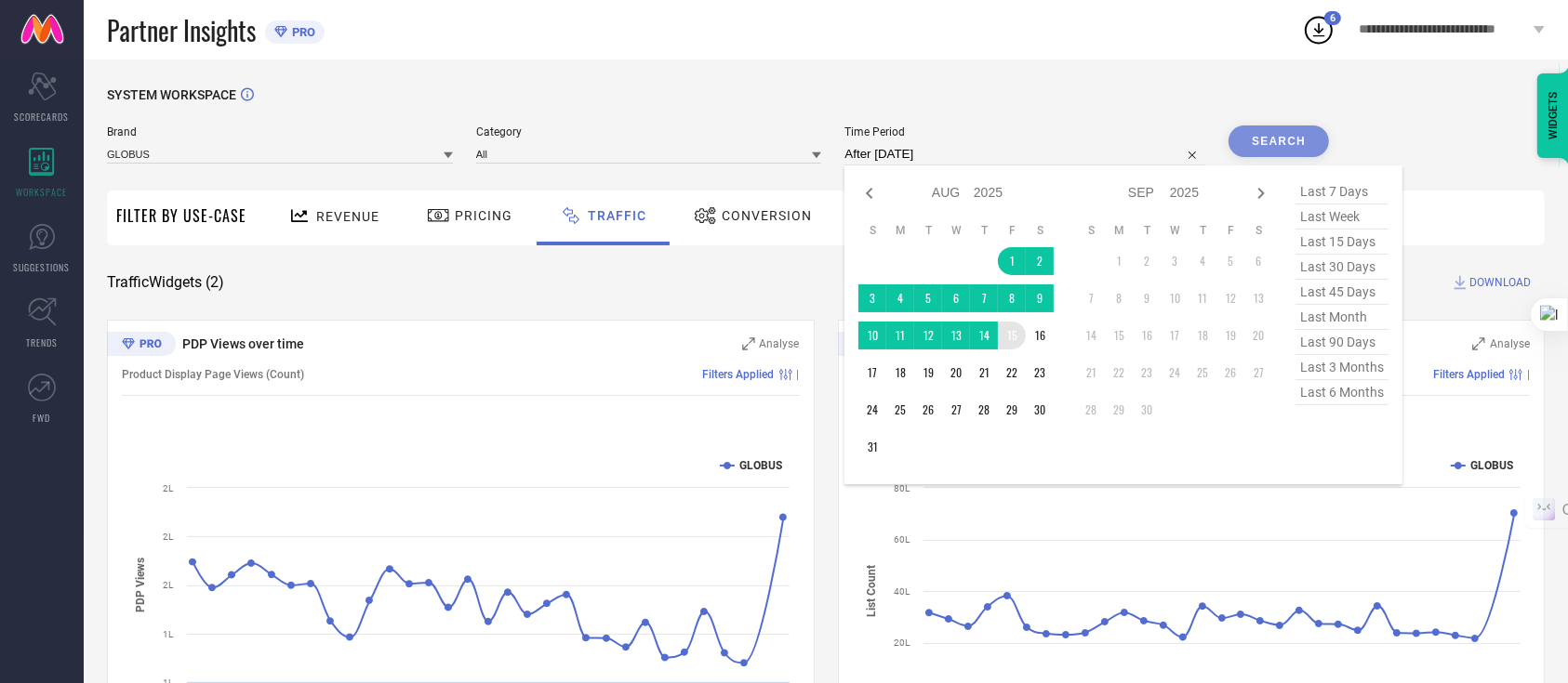
type input "[DATE] to [DATE]"
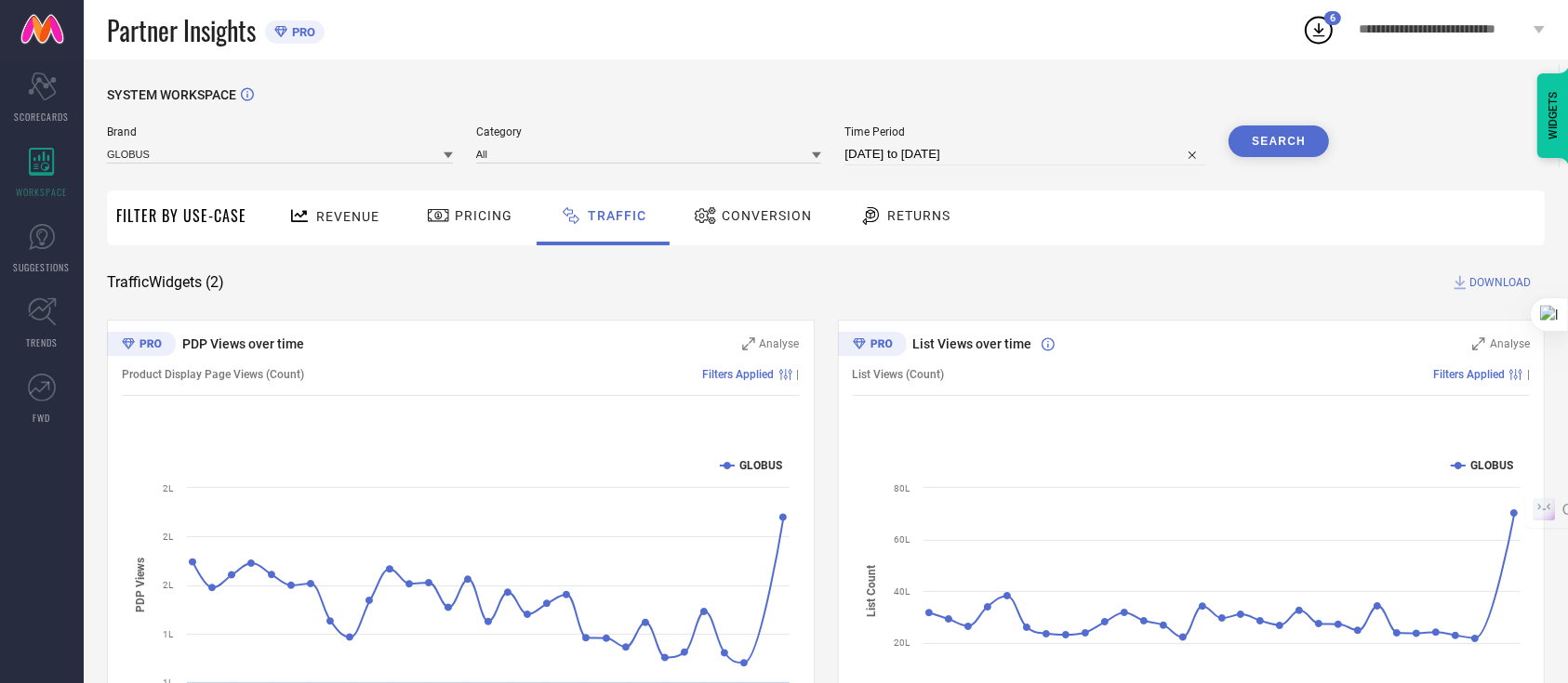
click at [1055, 165] on input "[DATE] to [DATE]" at bounding box center [1024, 154] width 360 height 22
select select "7"
select select "2025"
select select "8"
select select "2025"
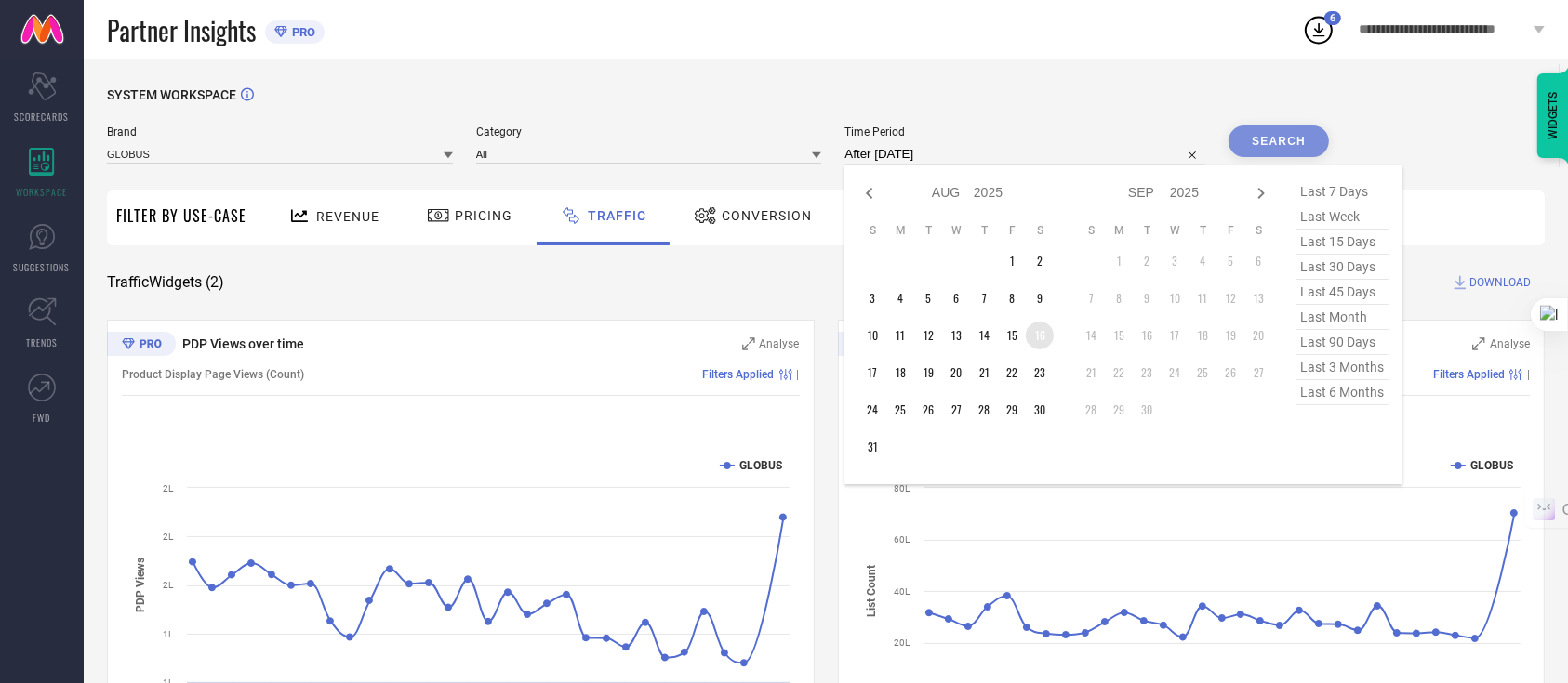
click at [1034, 327] on td "16" at bounding box center [1040, 336] width 28 height 28
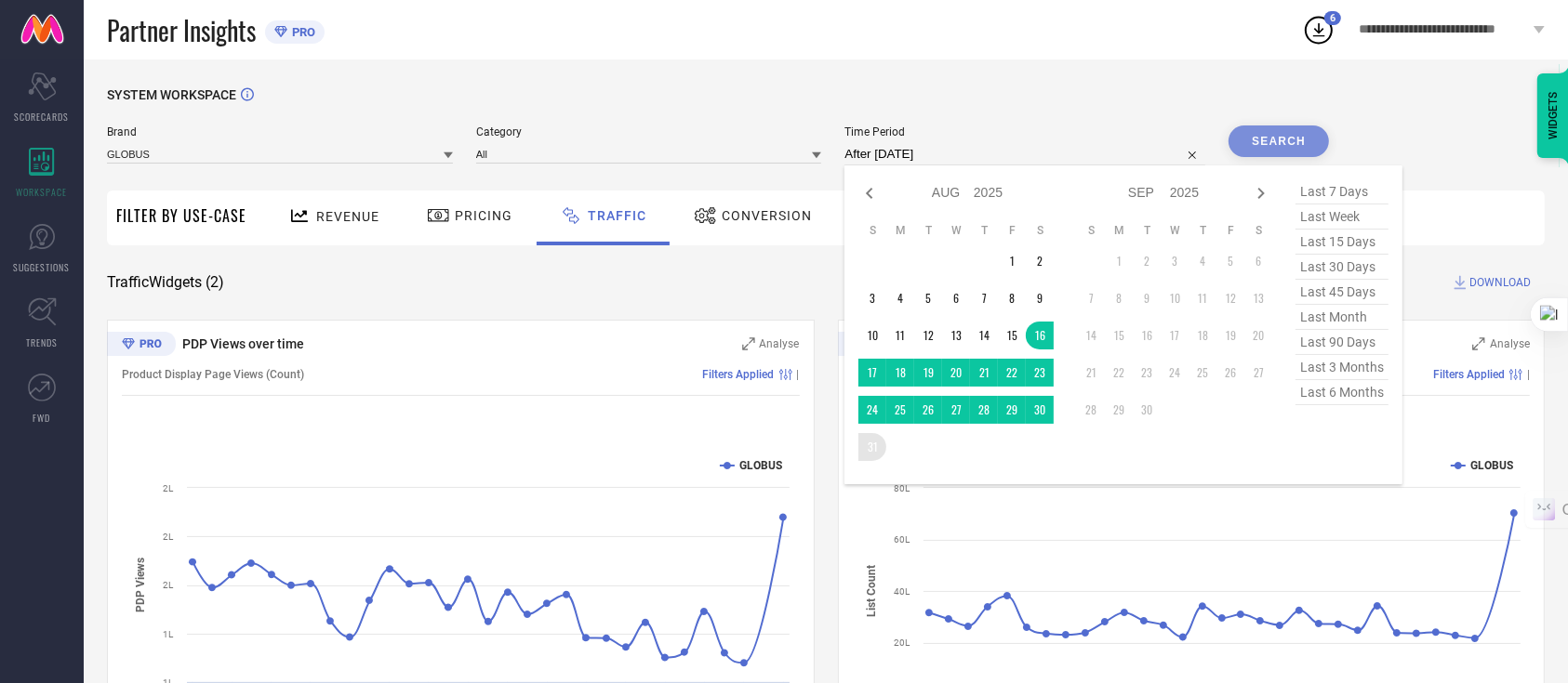
type input "[DATE] to [DATE]"
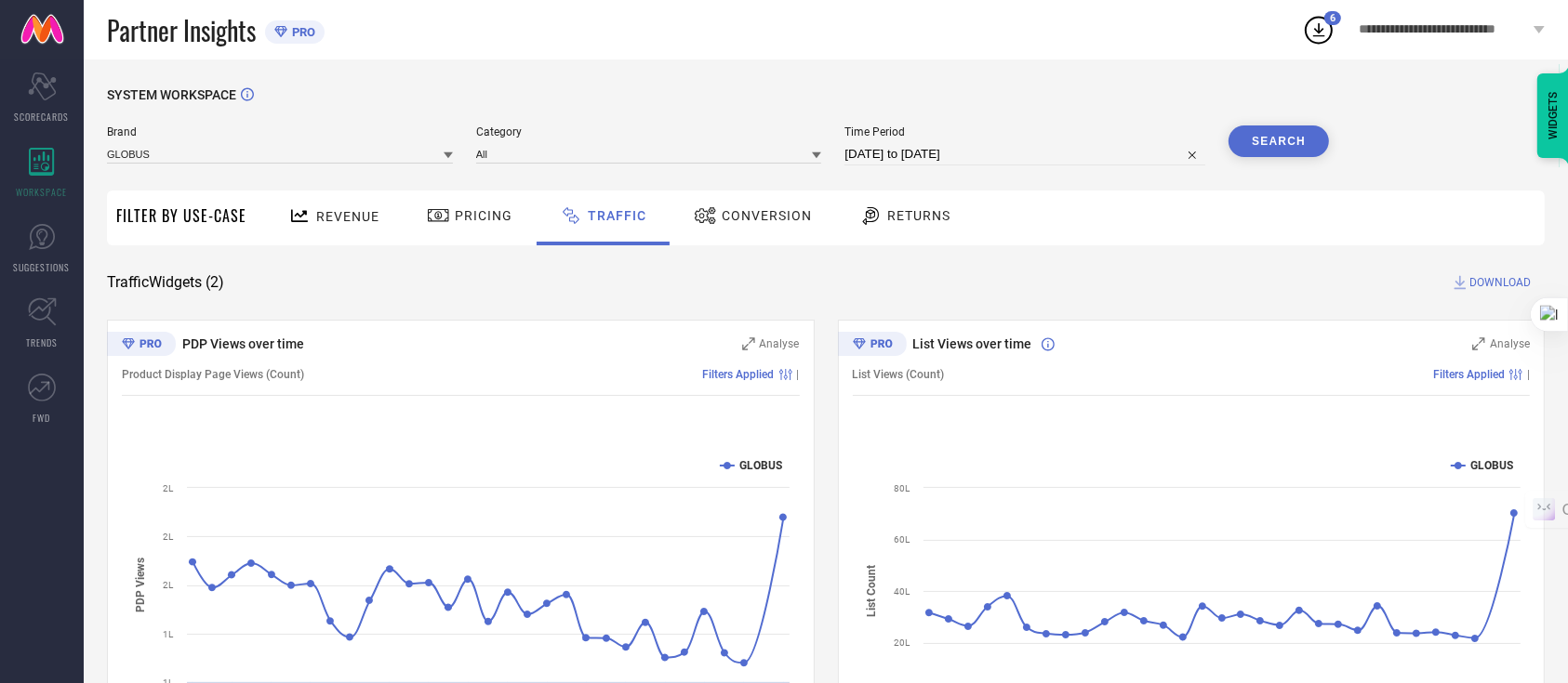
click at [1271, 138] on button "Search" at bounding box center [1278, 141] width 100 height 32
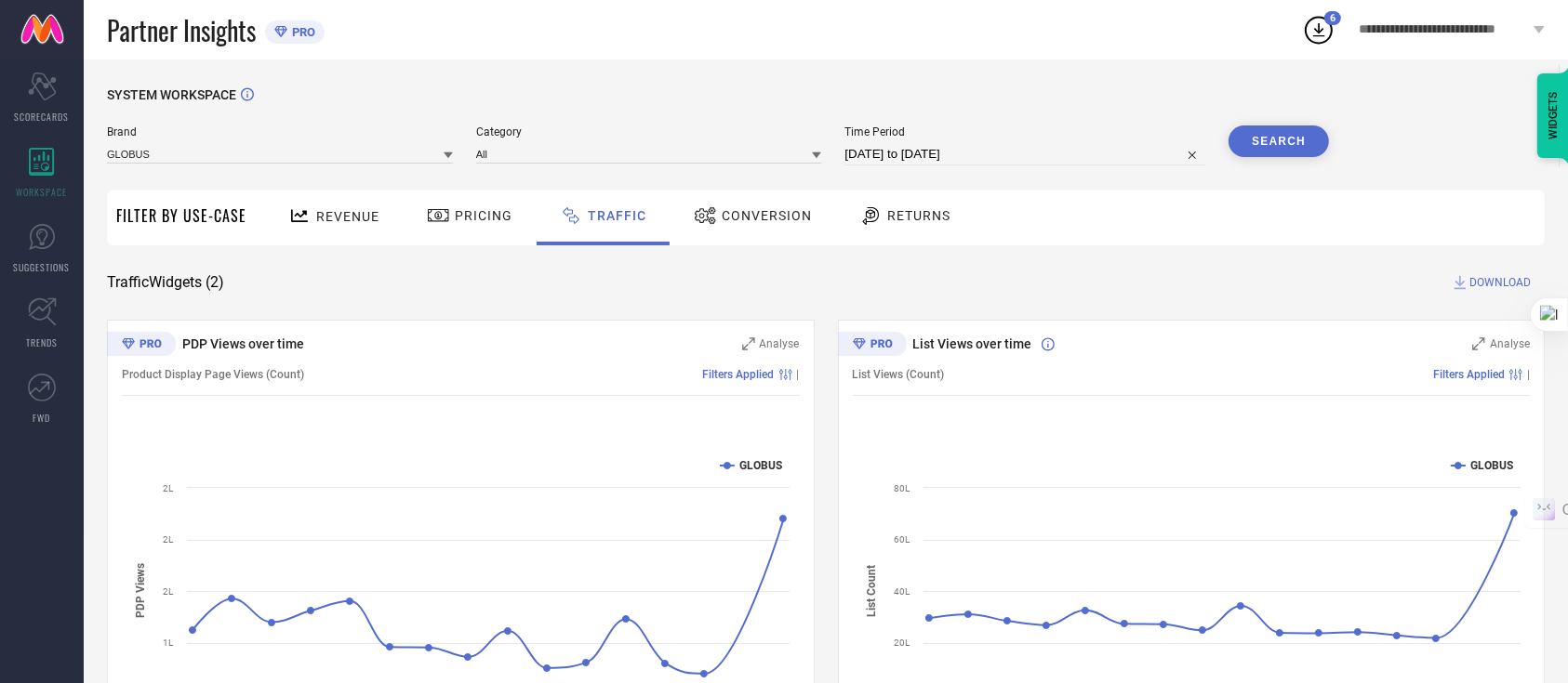
click at [1469, 285] on icon at bounding box center [1460, 283] width 19 height 19
click at [1173, 101] on div "SYSTEM WORKSPACE" at bounding box center [826, 106] width 1438 height 38
click at [908, 155] on input "[DATE] to [DATE]" at bounding box center [1024, 154] width 360 height 22
select select "7"
select select "2025"
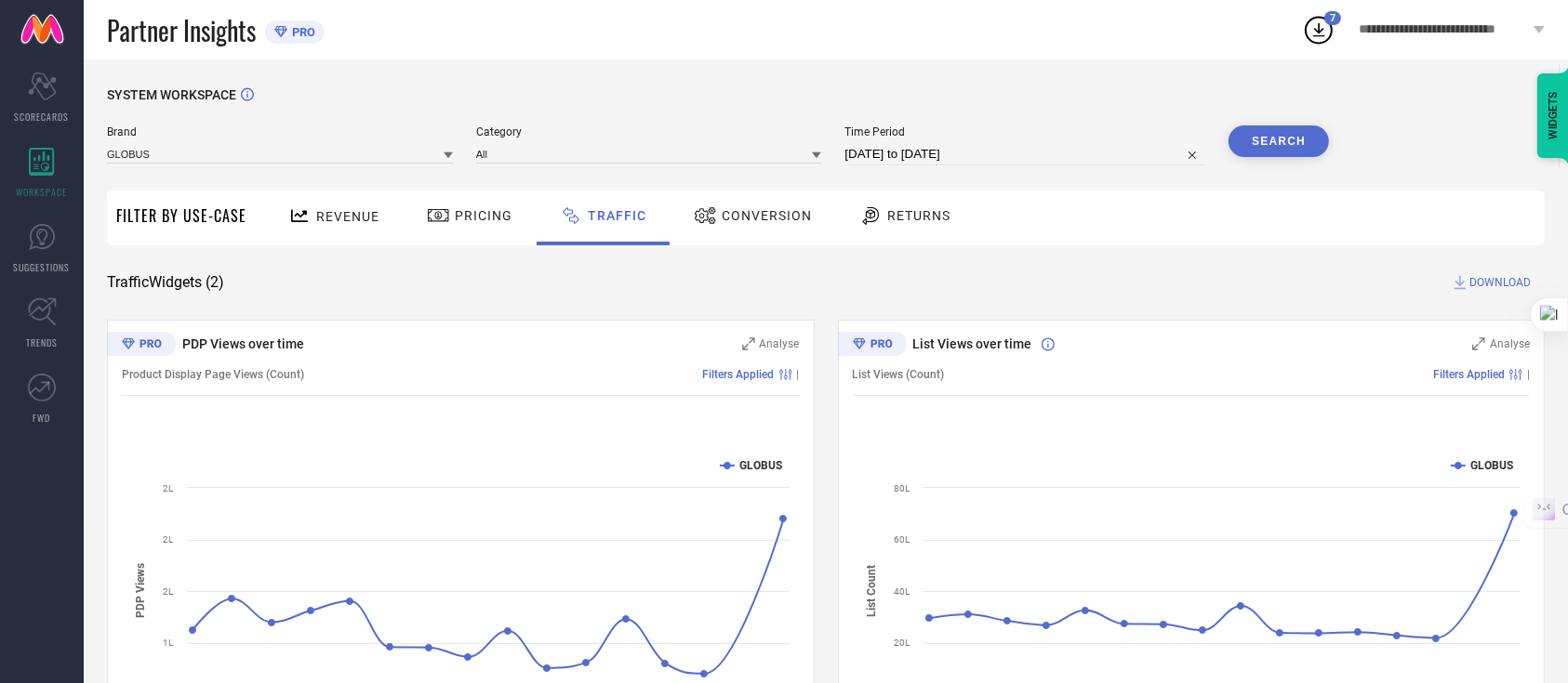
select select "8"
select select "2025"
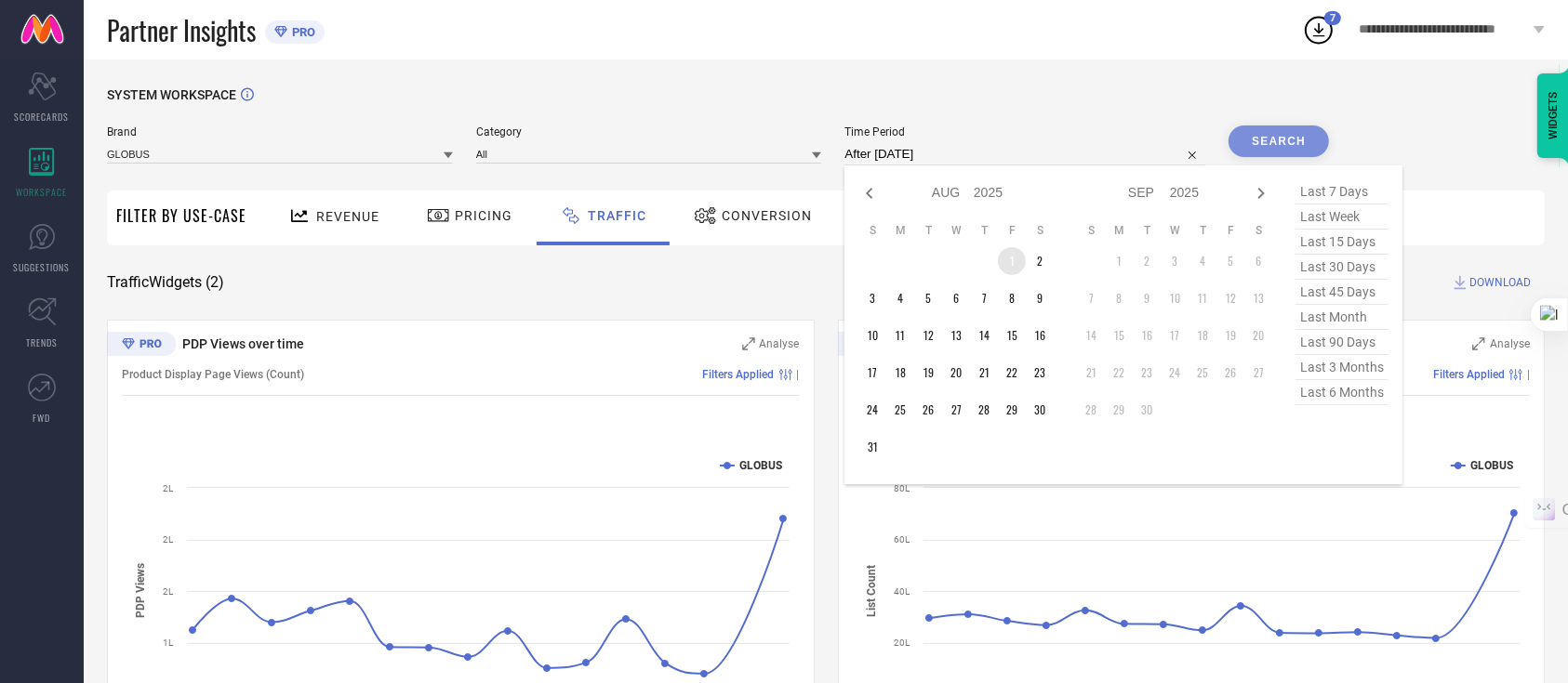
click at [1004, 269] on td "1" at bounding box center [1012, 261] width 28 height 28
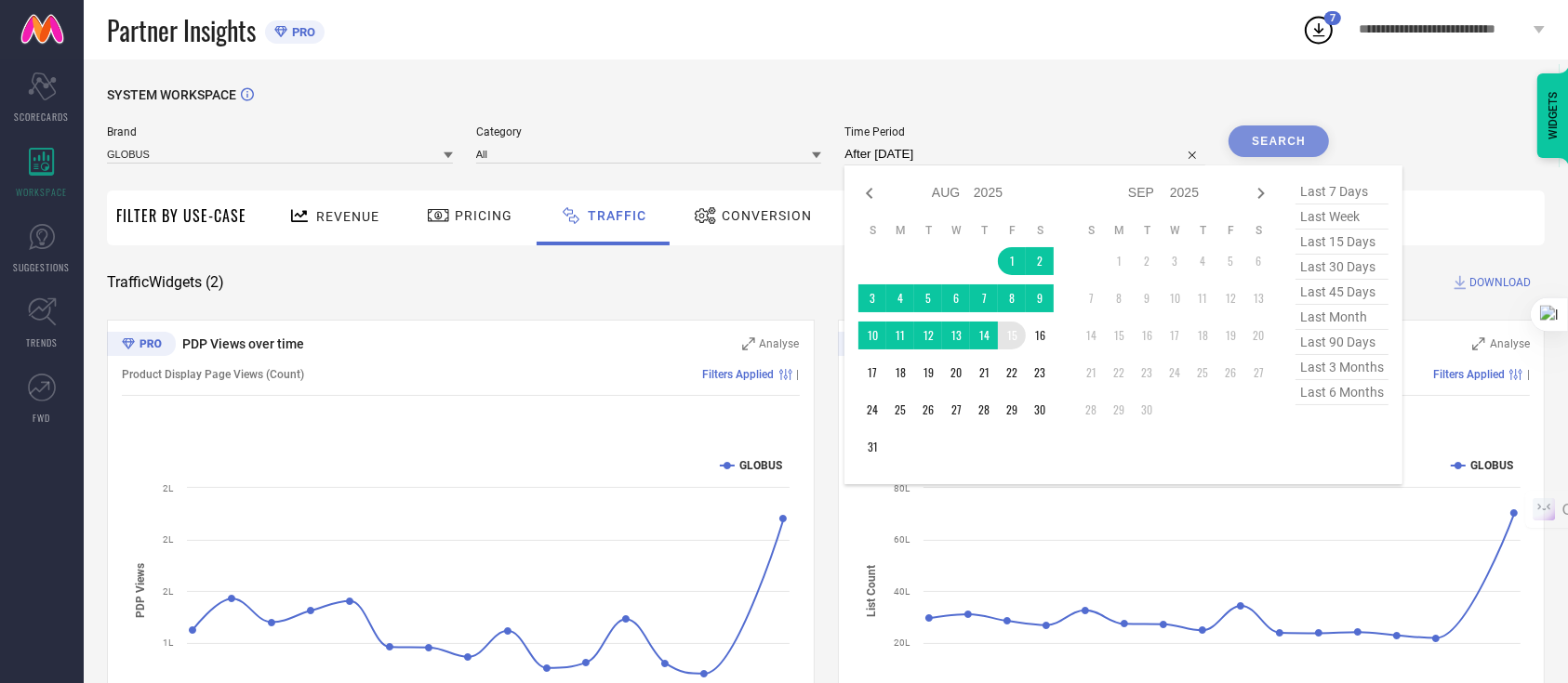
type input "[DATE] to [DATE]"
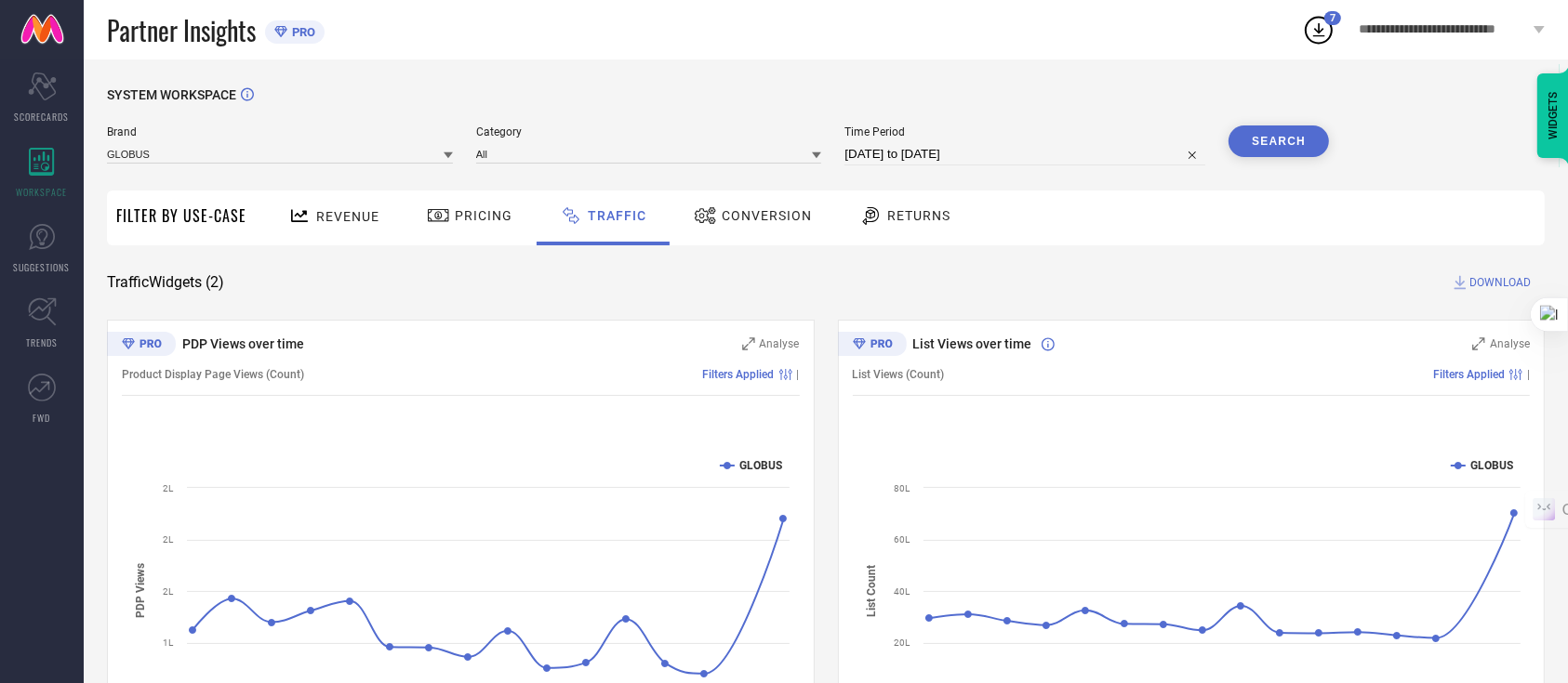
click at [1257, 151] on button "Search" at bounding box center [1278, 141] width 100 height 32
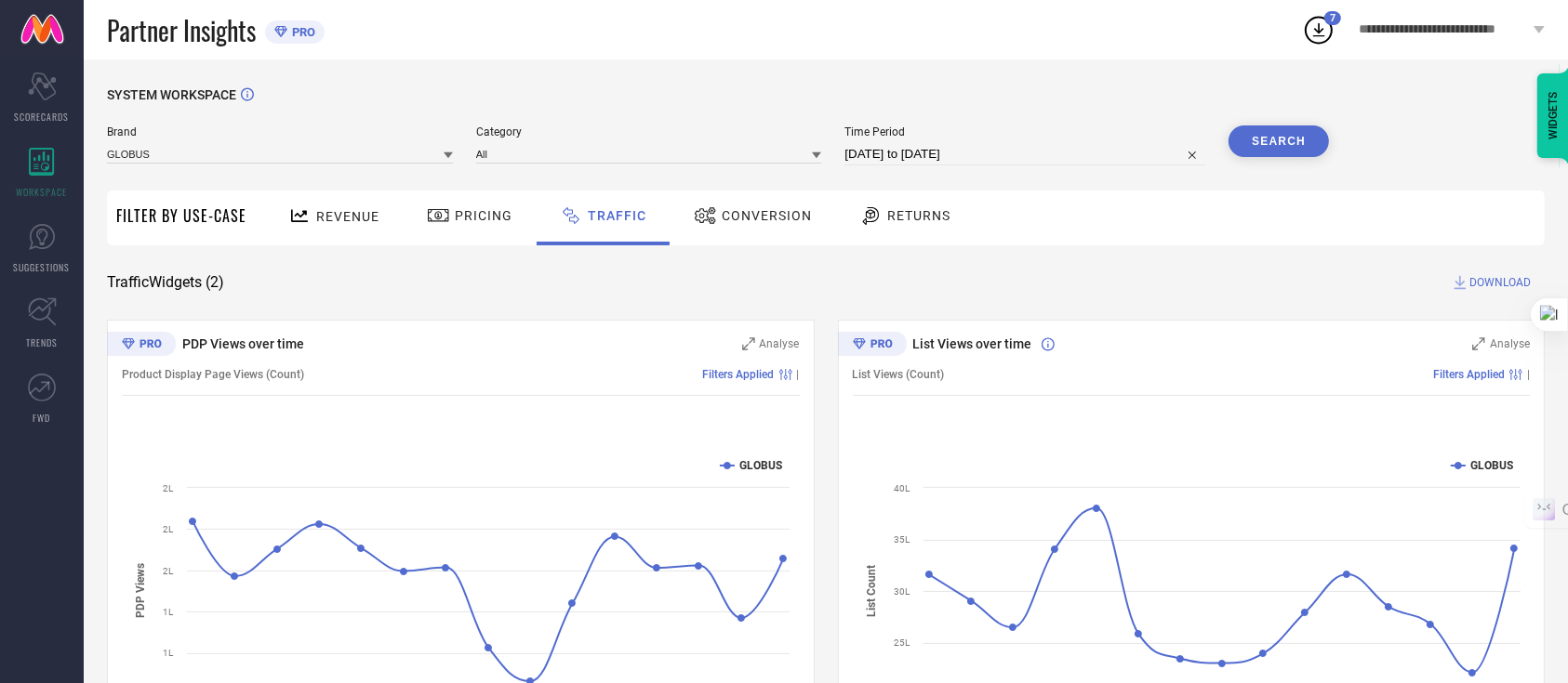
click at [1499, 276] on span "DOWNLOAD" at bounding box center [1501, 283] width 62 height 19
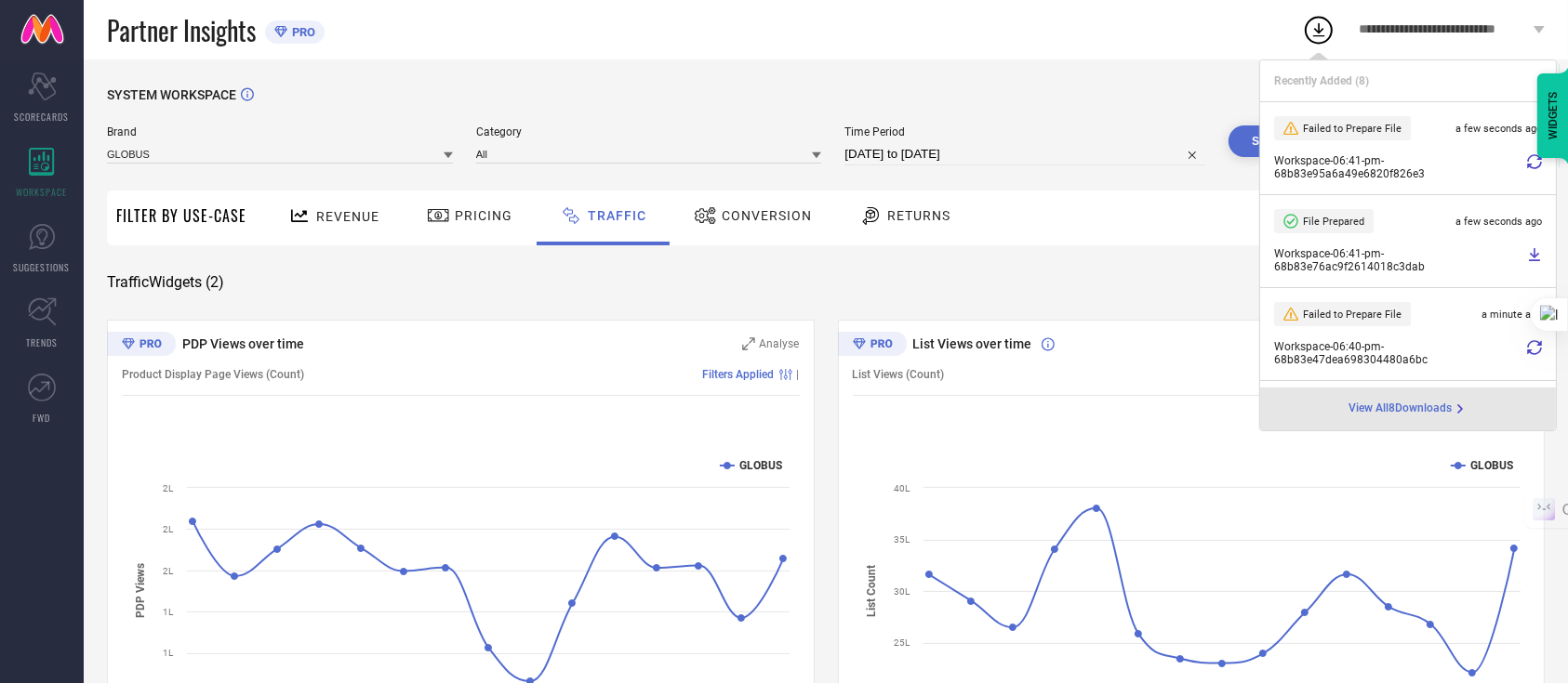
click at [1140, 80] on div "SYSTEM WORKSPACE Brand GLOBUS Category All Time Period [DATE] to [DATE] Search …" at bounding box center [826, 436] width 1485 height 753
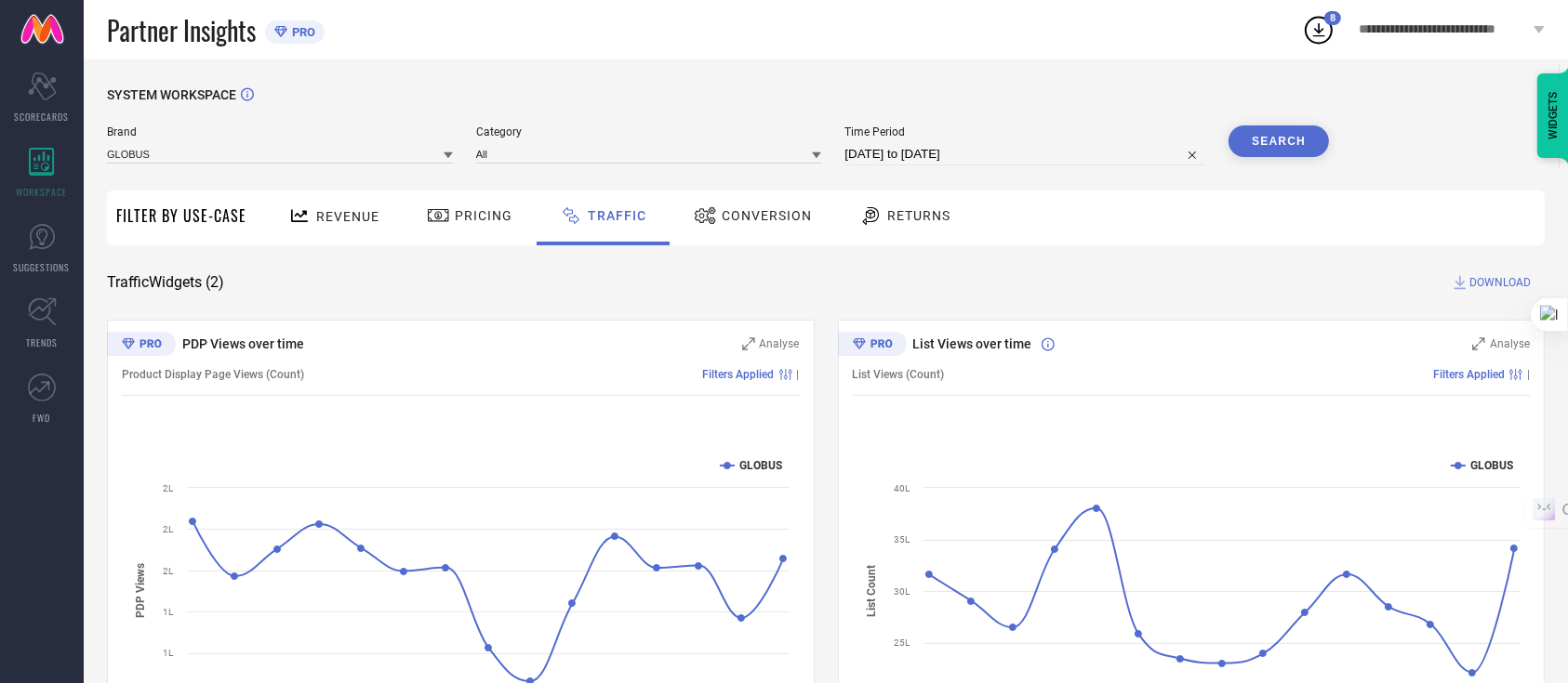
click at [1468, 281] on icon at bounding box center [1460, 283] width 19 height 19
click at [1323, 31] on icon at bounding box center [1319, 30] width 34 height 34
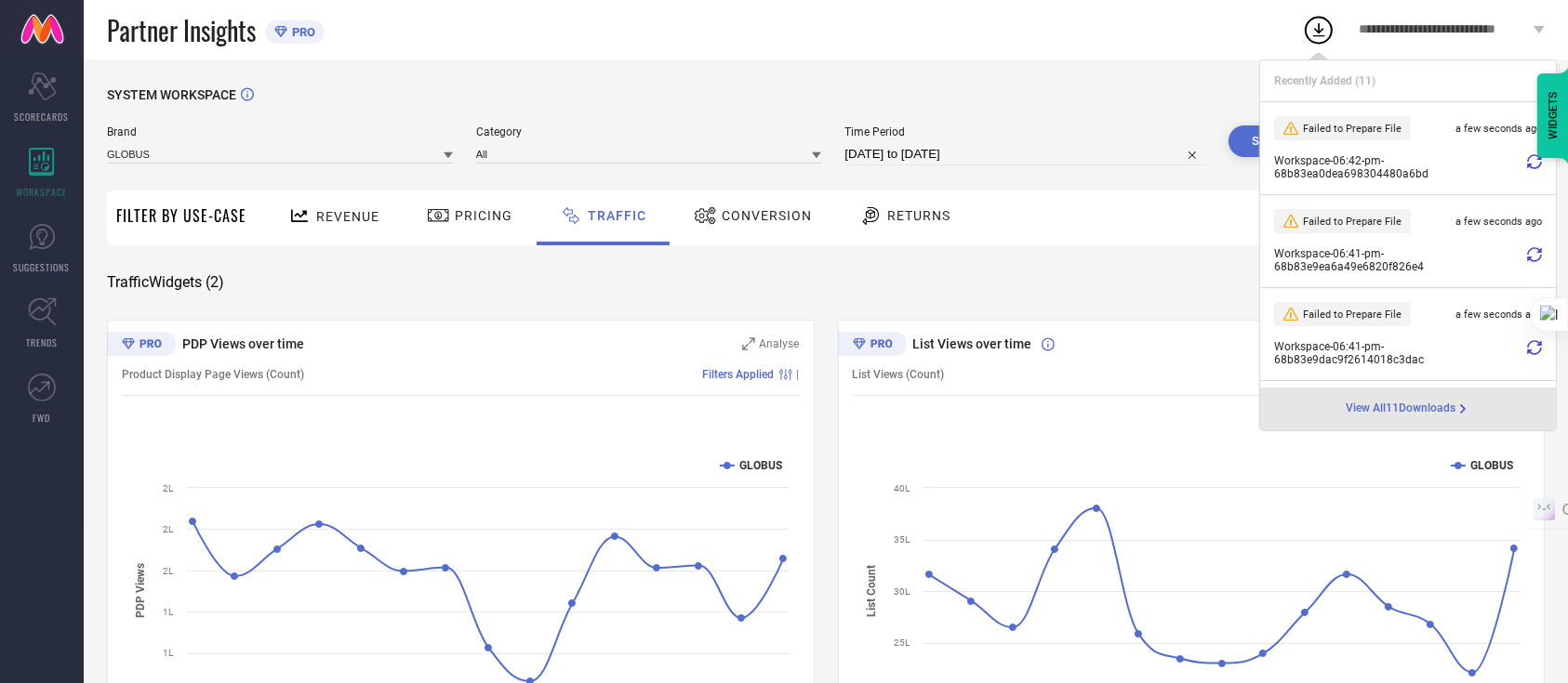
click at [1527, 163] on icon at bounding box center [1534, 162] width 15 height 15
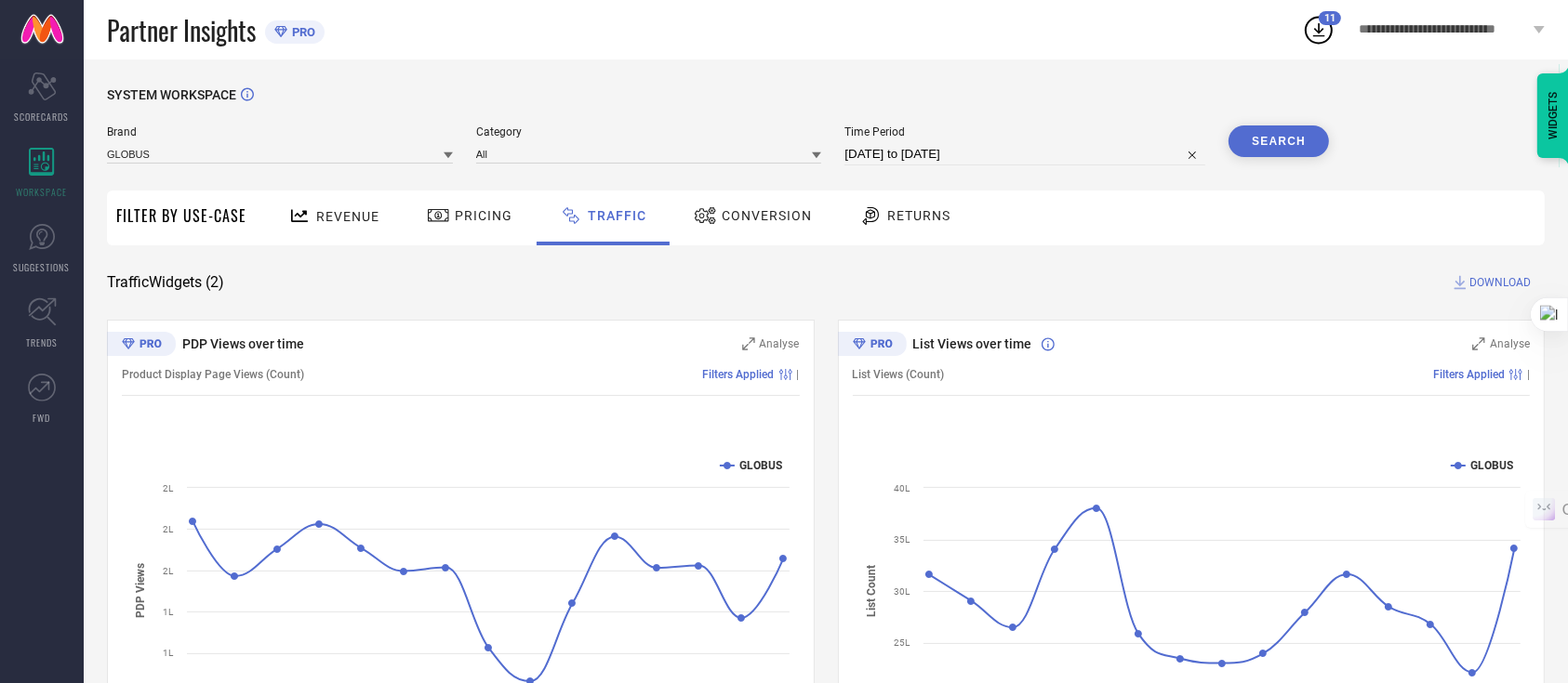
select select "7"
select select "2025"
select select "8"
select select "2025"
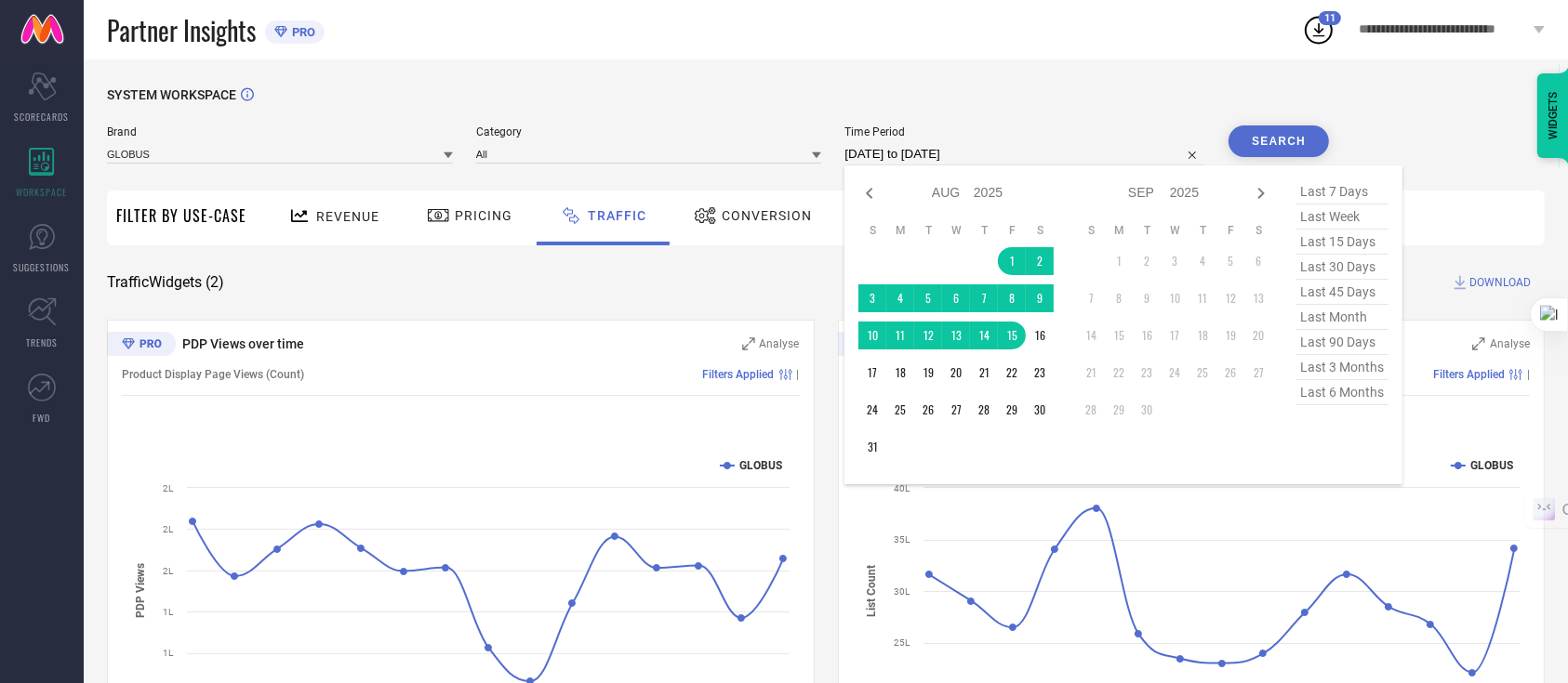
click at [1018, 155] on input "[DATE] to [DATE]" at bounding box center [1024, 154] width 360 height 22
click at [1004, 258] on td "1" at bounding box center [1012, 261] width 28 height 28
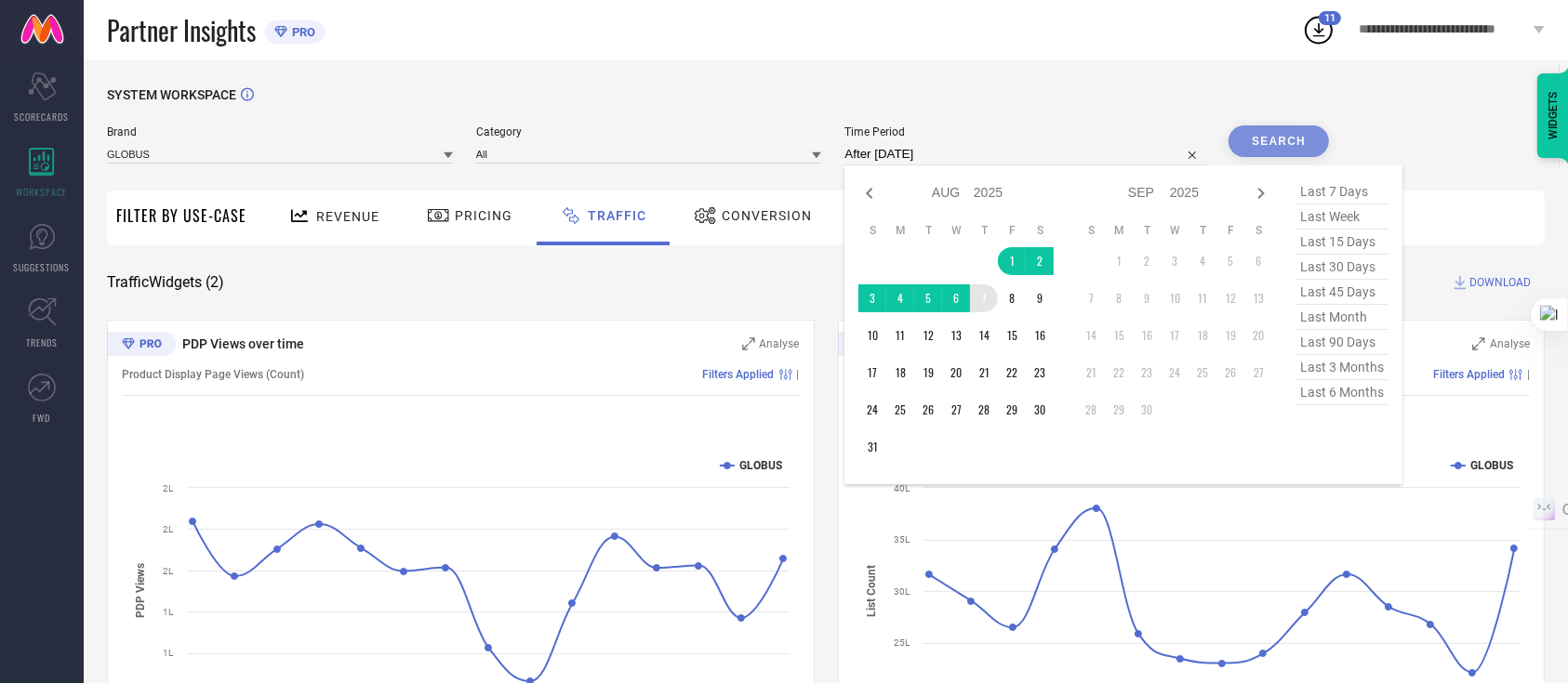
type input "[DATE] to [DATE]"
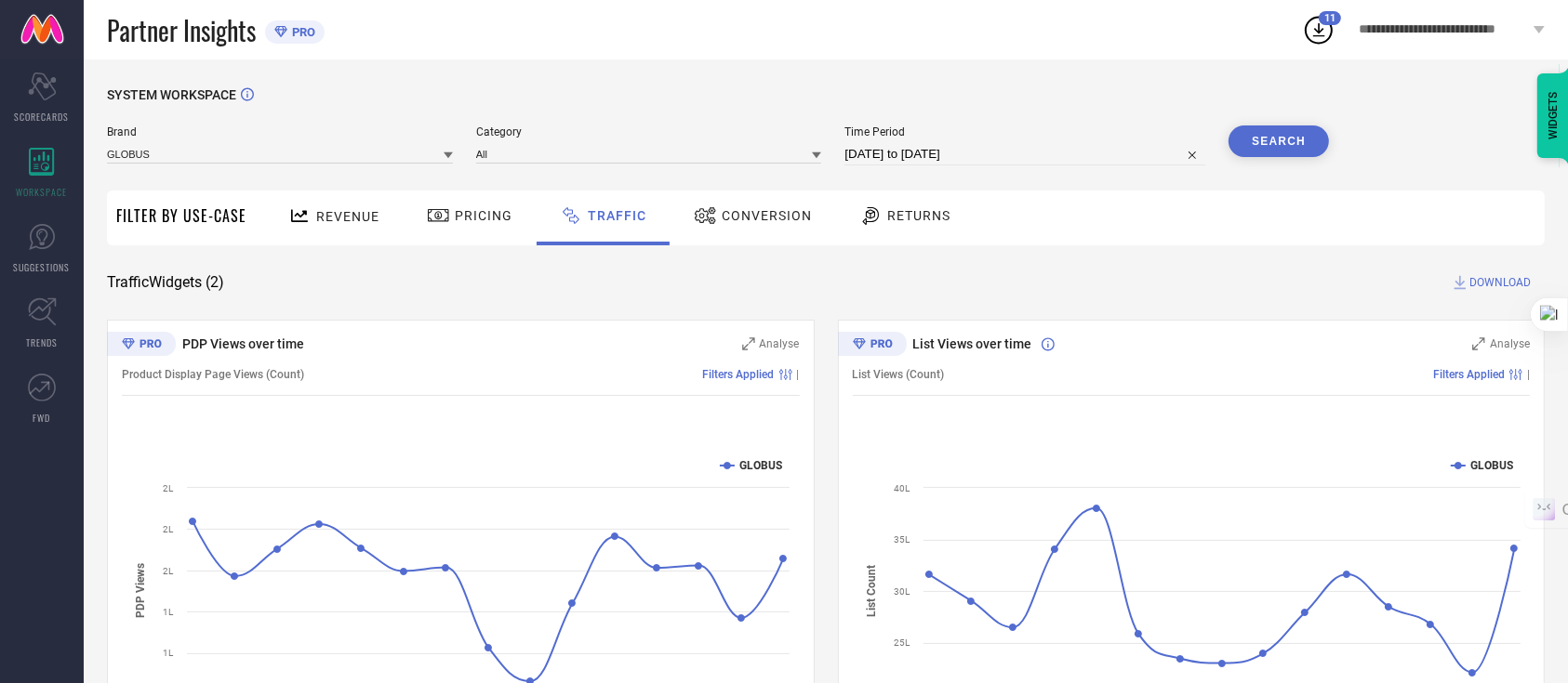
click at [1264, 138] on button "Search" at bounding box center [1278, 141] width 100 height 32
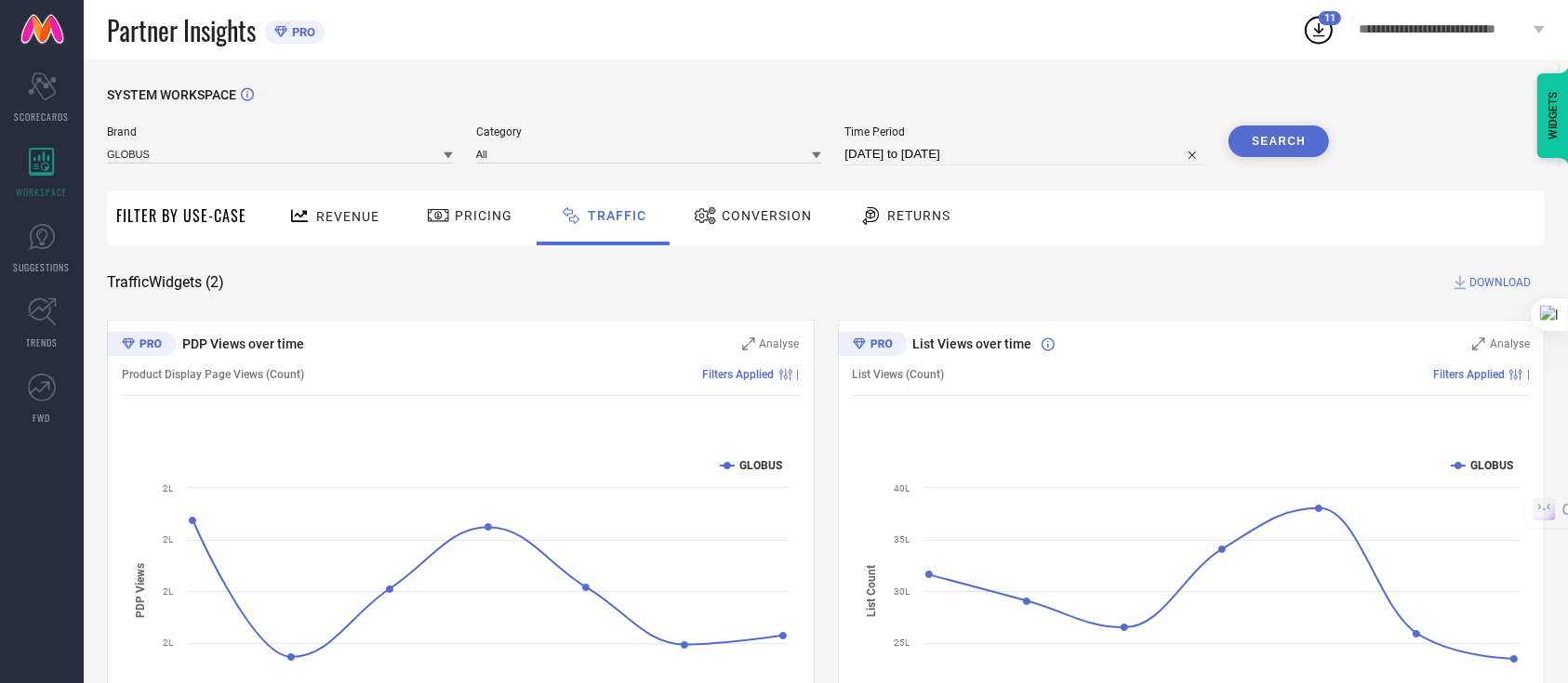
click at [1499, 281] on span "DOWNLOAD" at bounding box center [1501, 283] width 62 height 19
click at [926, 157] on input "[DATE] to [DATE]" at bounding box center [1024, 154] width 360 height 22
select select "7"
select select "2025"
select select "8"
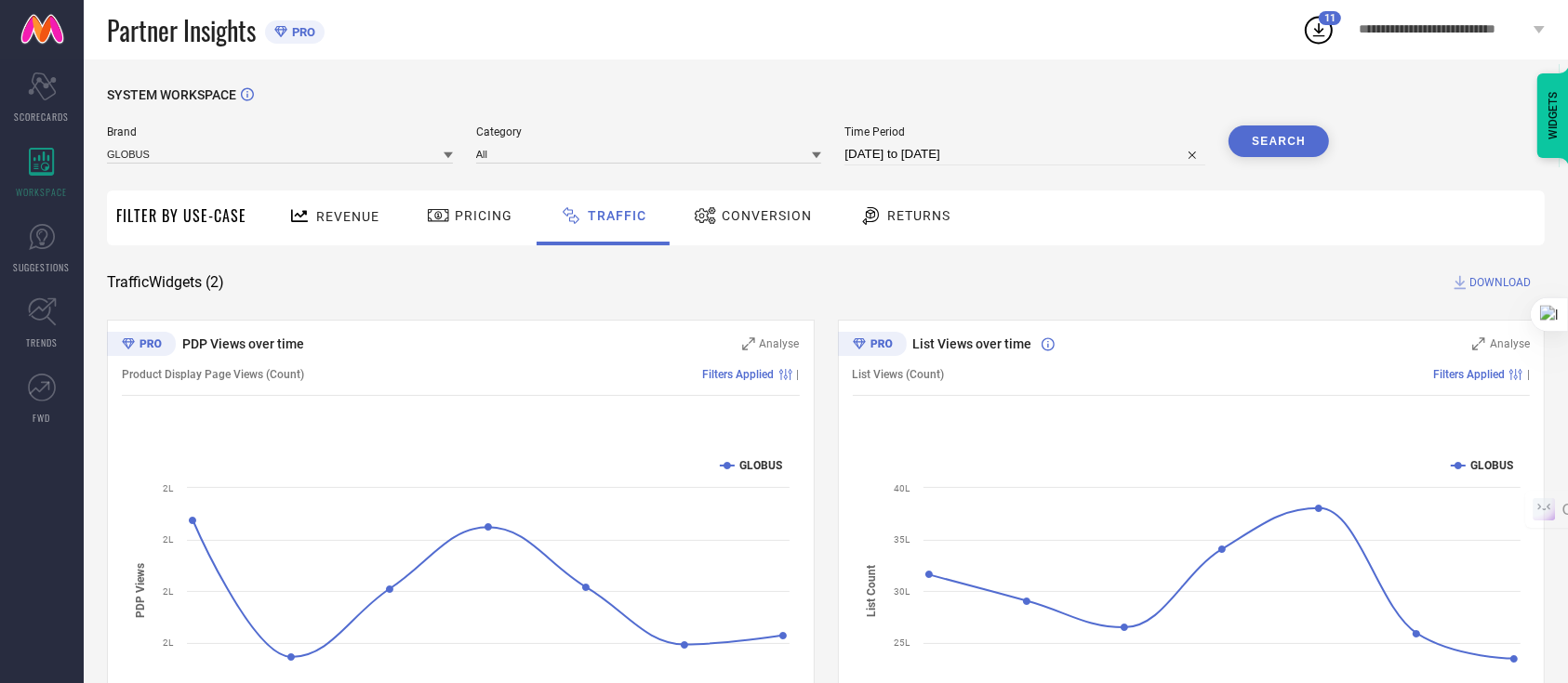
select select "2025"
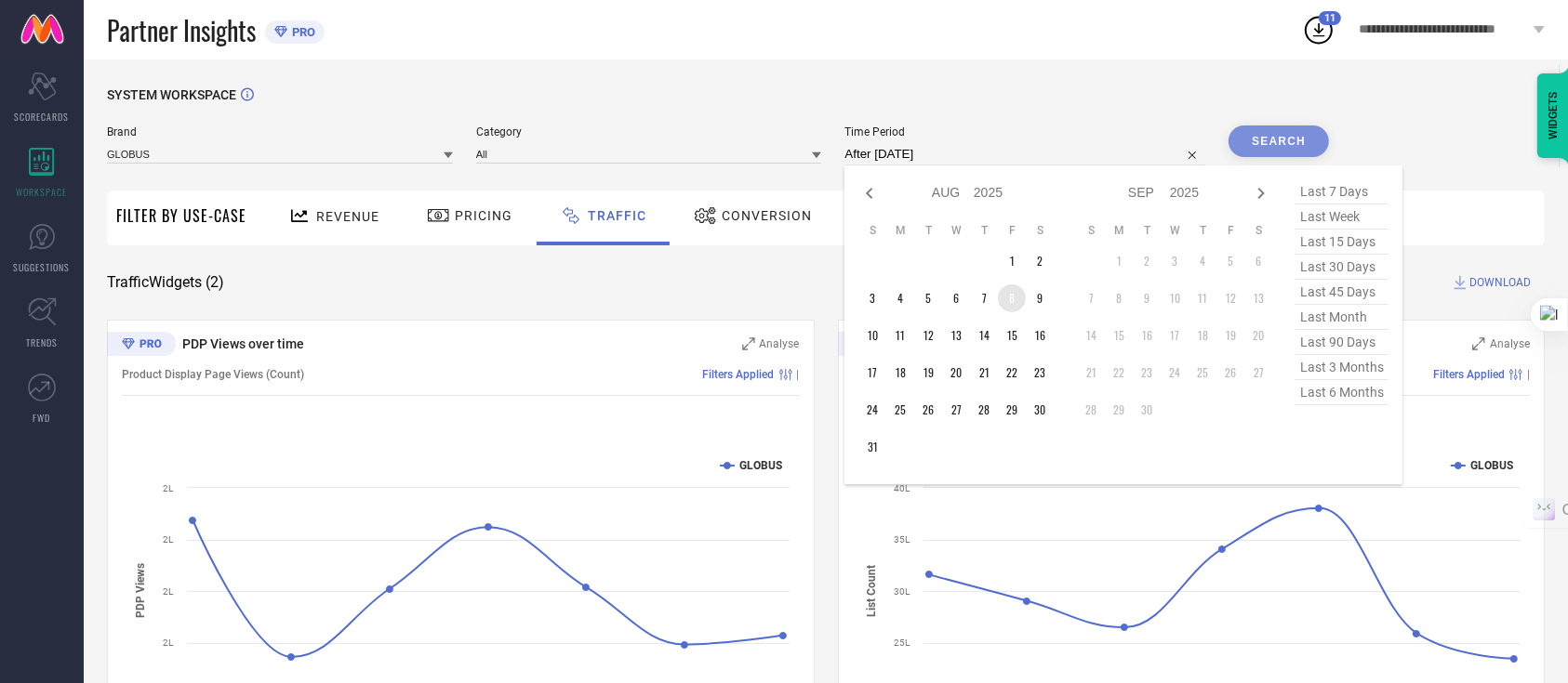
click at [1004, 291] on td "8" at bounding box center [1012, 298] width 28 height 28
type input "[DATE] to [DATE]"
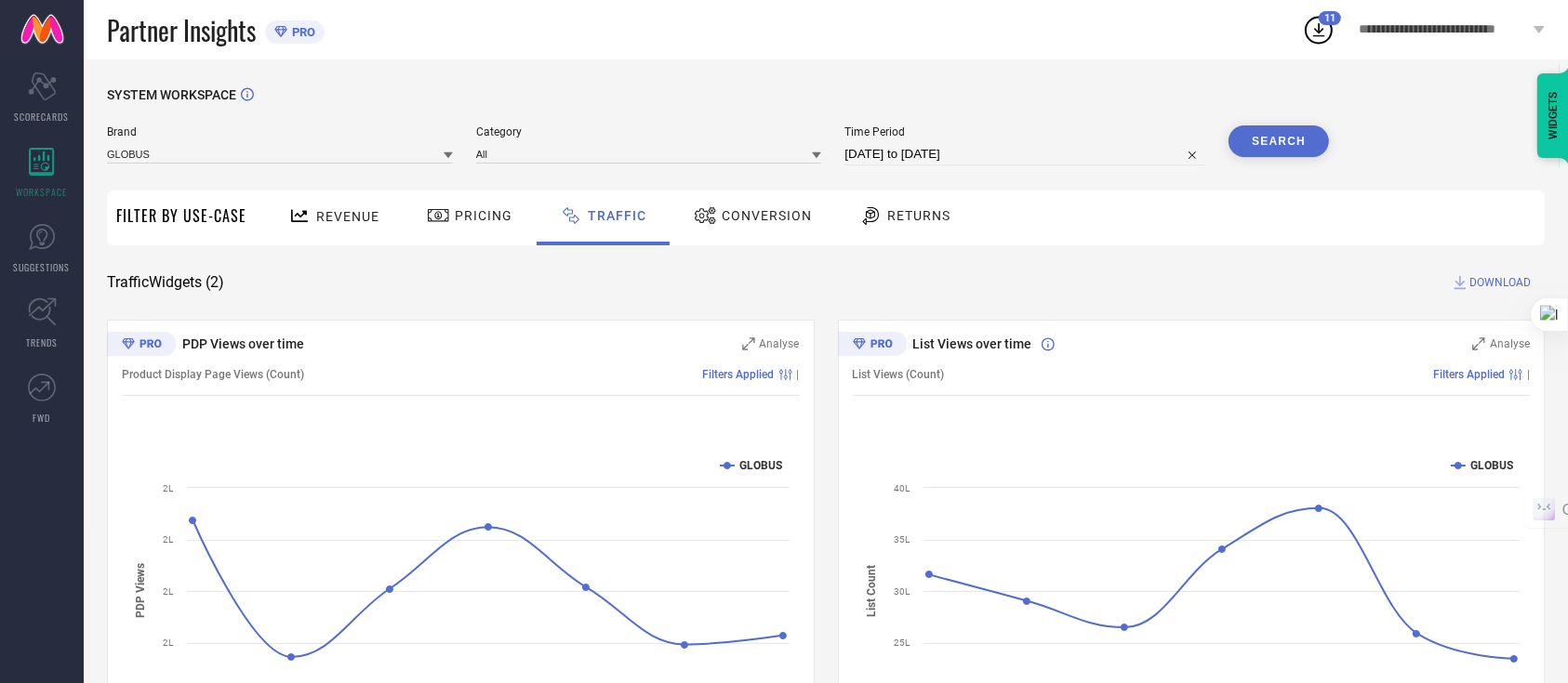
click at [1264, 146] on button "Search" at bounding box center [1278, 141] width 100 height 32
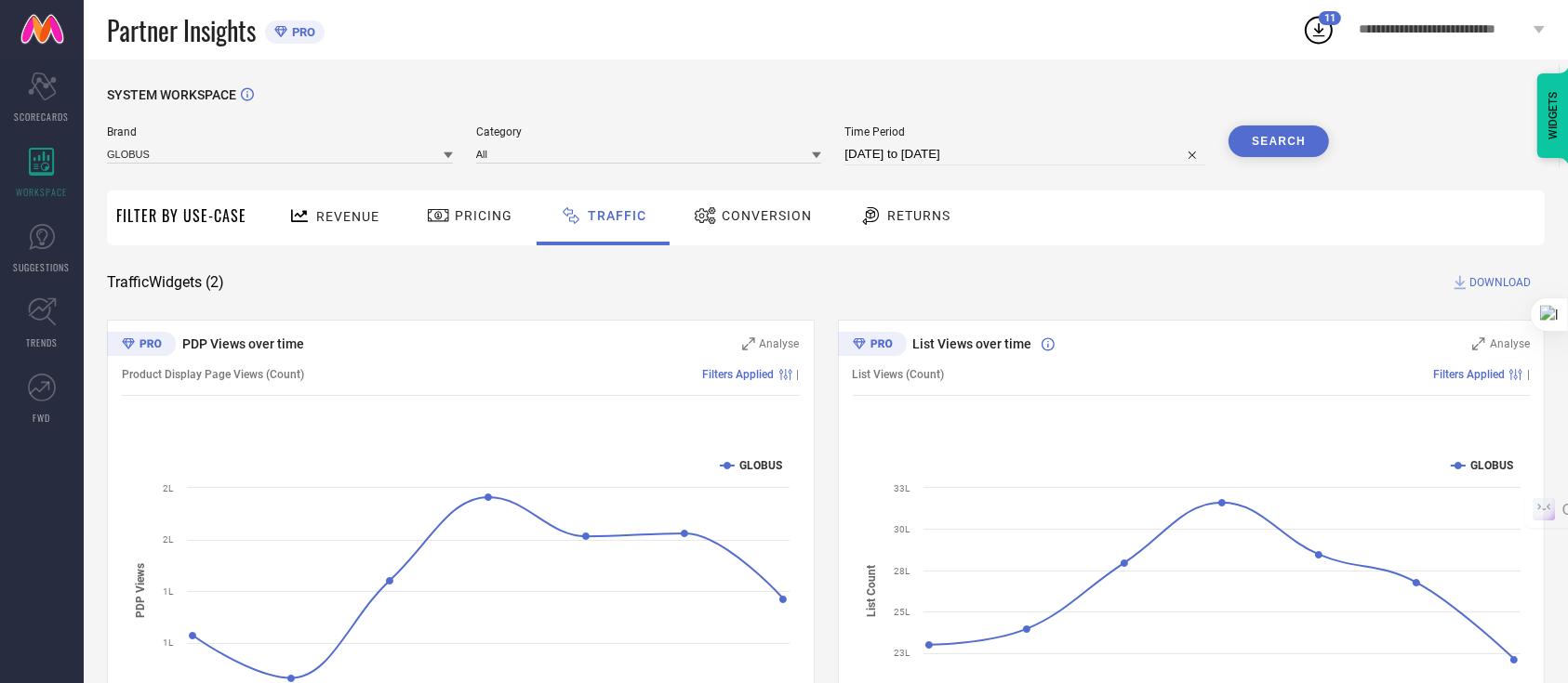
click at [1517, 286] on span "DOWNLOAD" at bounding box center [1501, 283] width 62 height 19
click at [1325, 36] on icon at bounding box center [1319, 30] width 12 height 14
